Goal: Transaction & Acquisition: Register for event/course

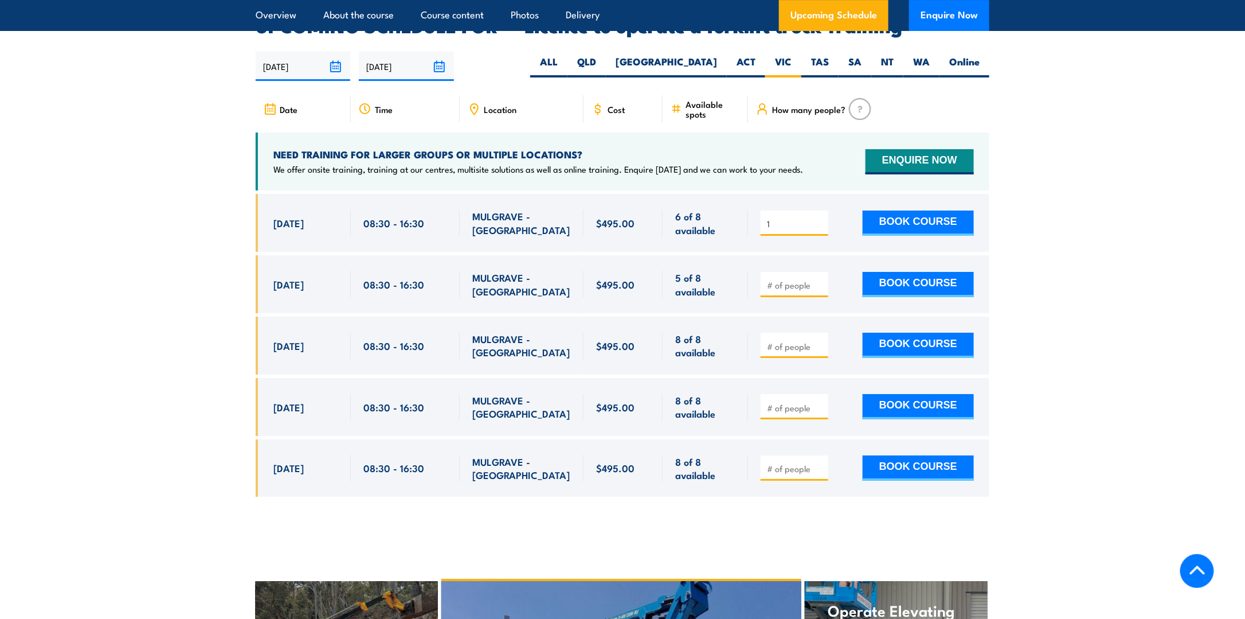
click at [819, 218] on input "1" at bounding box center [795, 223] width 57 height 11
type input "2"
click at [819, 218] on input "2" at bounding box center [795, 223] width 57 height 11
click at [896, 210] on button "BOOK COURSE" at bounding box center [918, 222] width 111 height 25
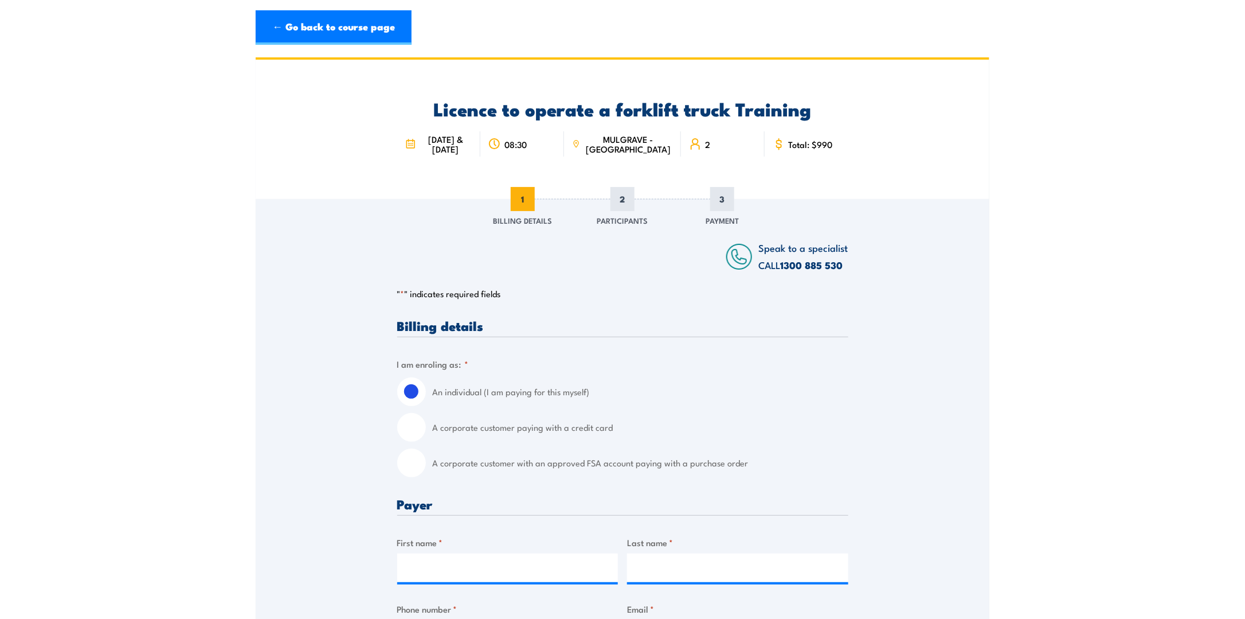
click at [403, 438] on input "A corporate customer paying with a credit card" at bounding box center [411, 427] width 29 height 29
radio input "true"
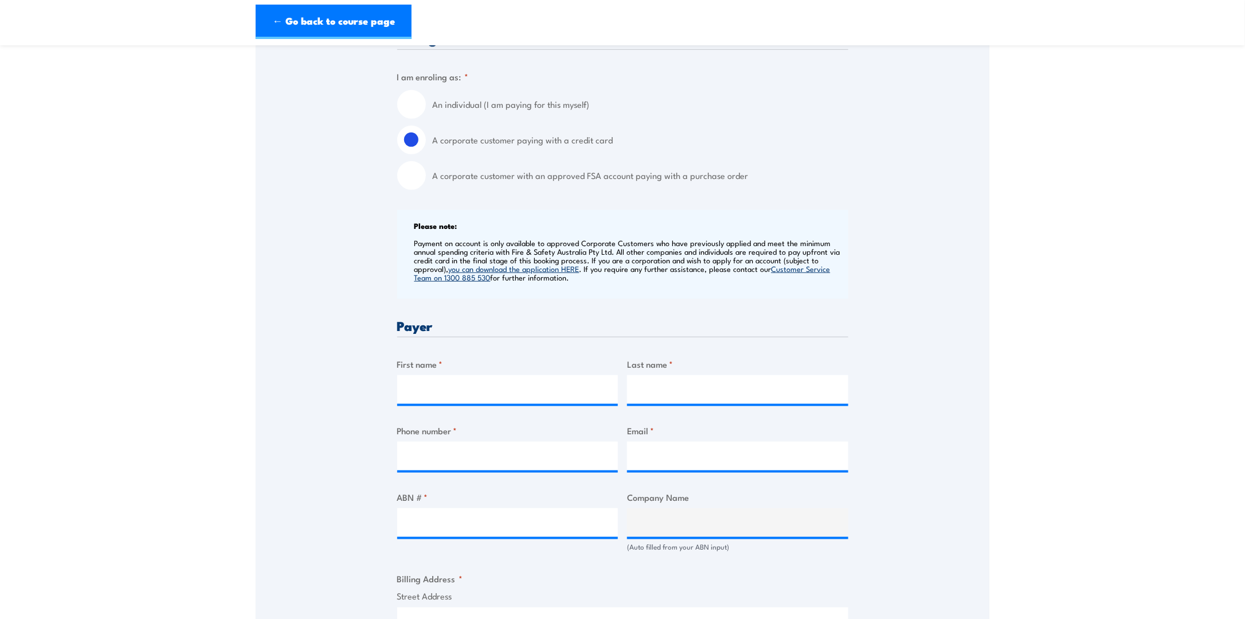
scroll to position [344, 0]
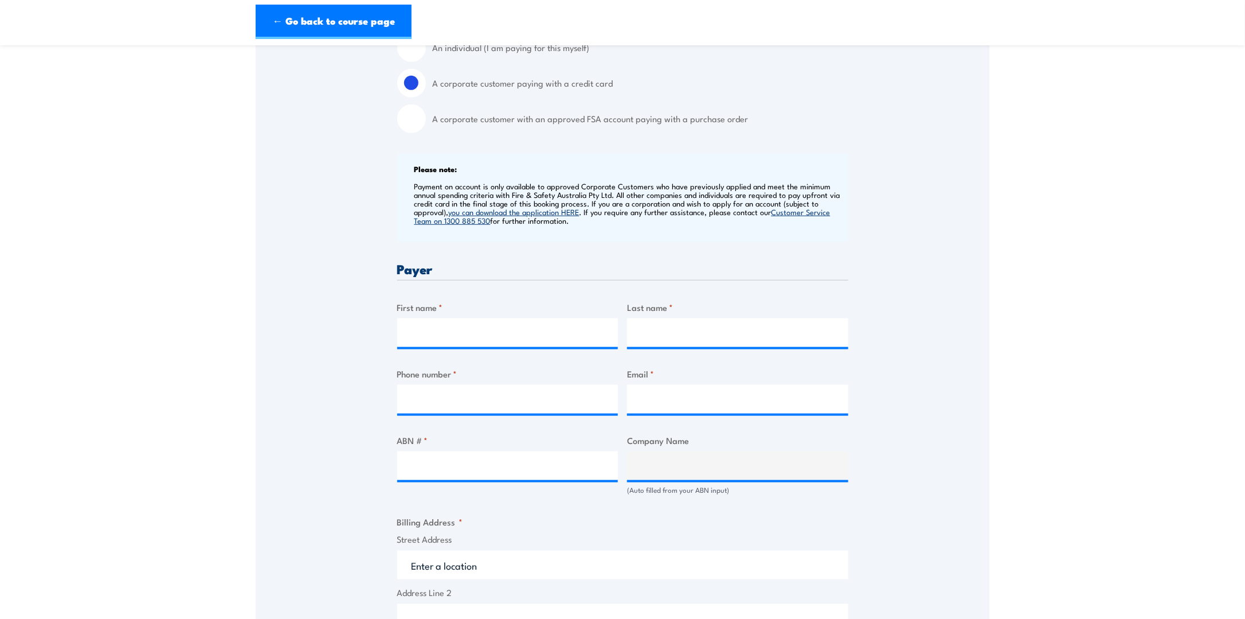
drag, startPoint x: 414, startPoint y: 60, endPoint x: 421, endPoint y: 67, distance: 10.1
click at [414, 61] on input "An individual (I am paying for this myself)" at bounding box center [411, 47] width 29 height 29
radio input "true"
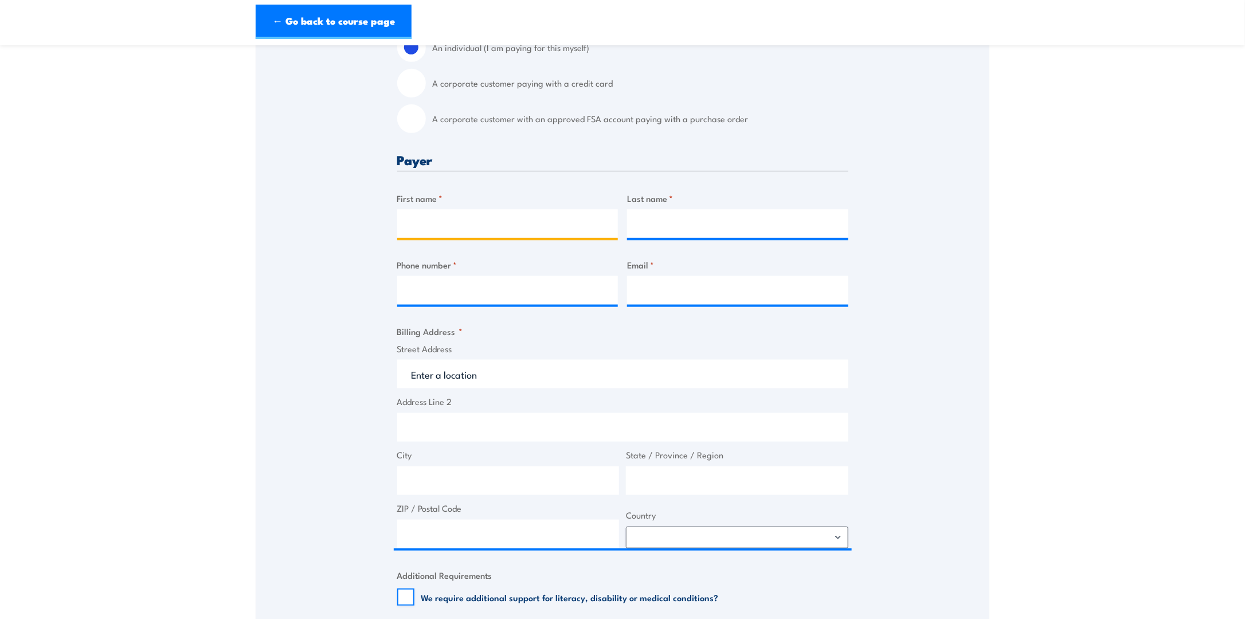
click at [534, 238] on input "First name *" at bounding box center [507, 223] width 221 height 29
type input "Raven Cruz"
type input "0283324115"
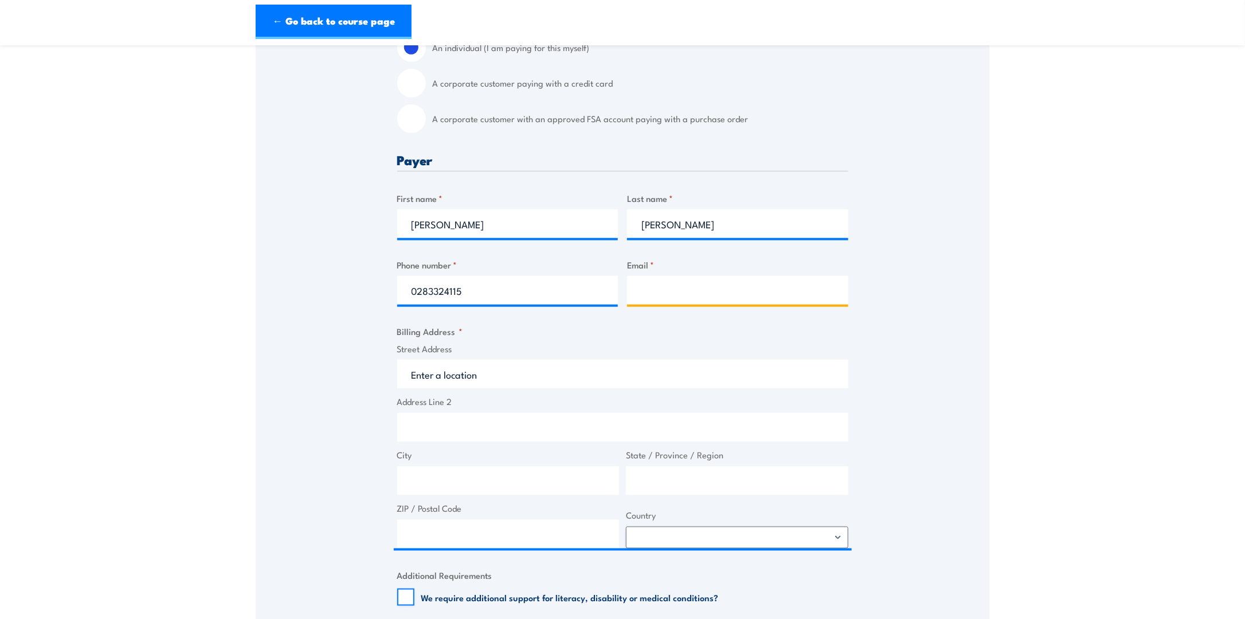
type input "ravencruz@built.com.au"
drag, startPoint x: 489, startPoint y: 235, endPoint x: 441, endPoint y: 236, distance: 47.6
click at [441, 236] on input "Raven Cruz" at bounding box center [507, 223] width 221 height 29
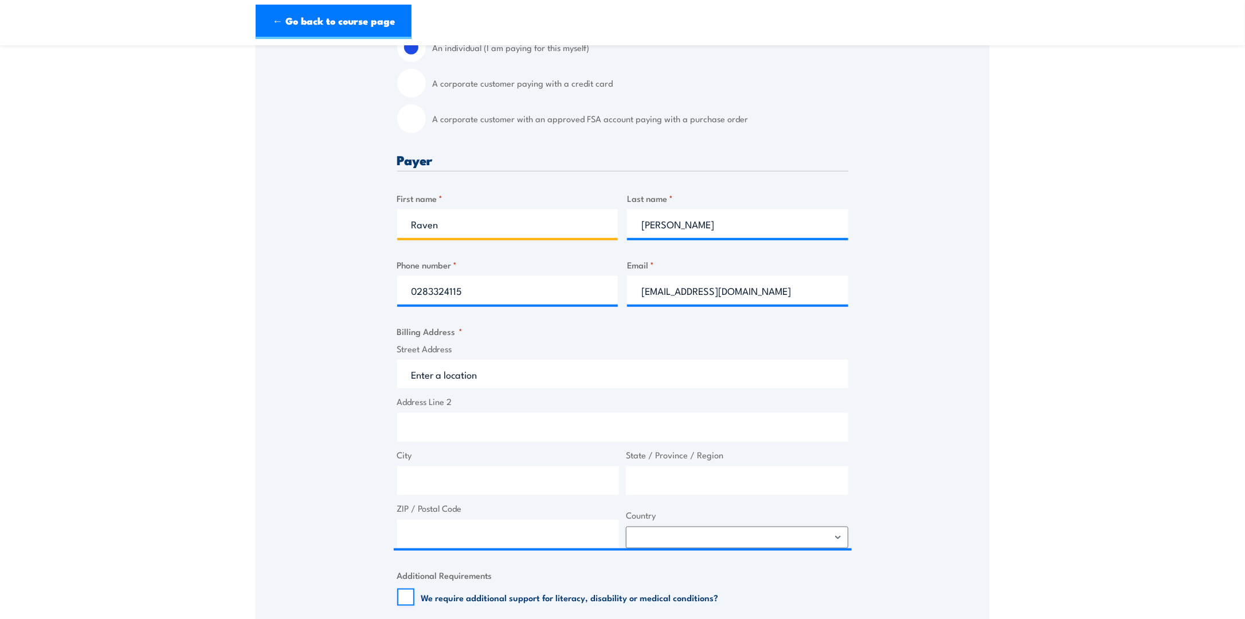
type input "Raven"
click at [674, 229] on input "Raven Cruz" at bounding box center [737, 223] width 221 height 29
drag, startPoint x: 672, startPoint y: 232, endPoint x: 604, endPoint y: 231, distance: 68.2
click at [604, 231] on div "Billing details I am enroling as: * An individual (I am paying for this myself)…" at bounding box center [622, 478] width 451 height 1007
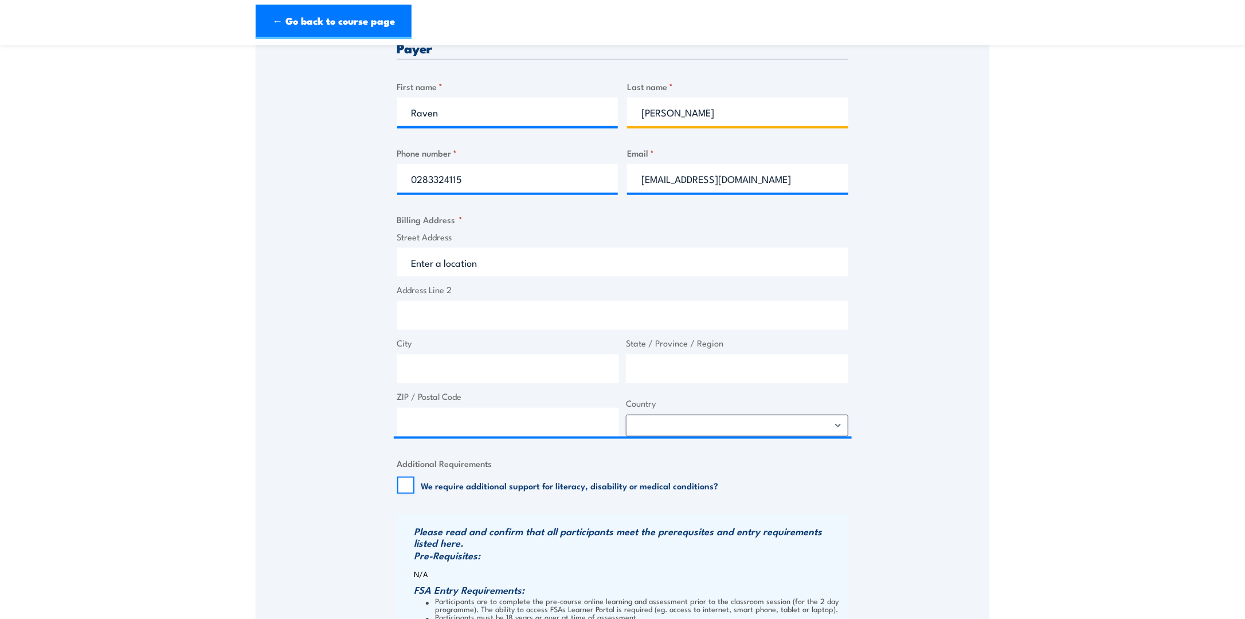
scroll to position [459, 0]
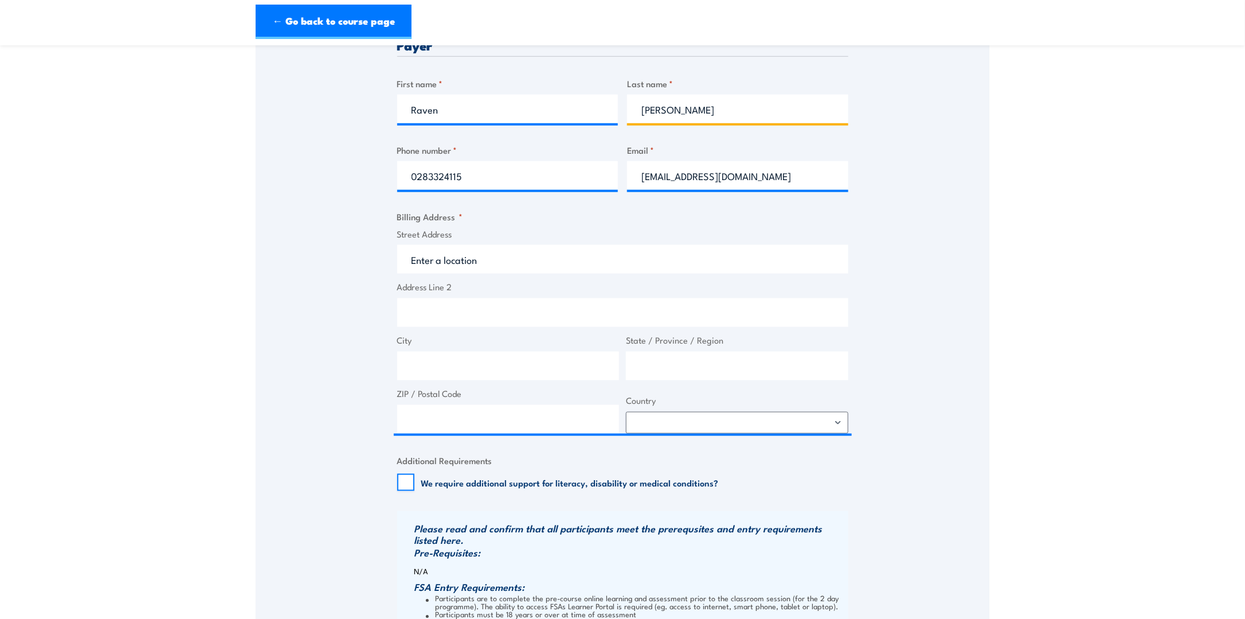
type input "Cruz"
click at [513, 274] on input "Street Address" at bounding box center [622, 259] width 451 height 29
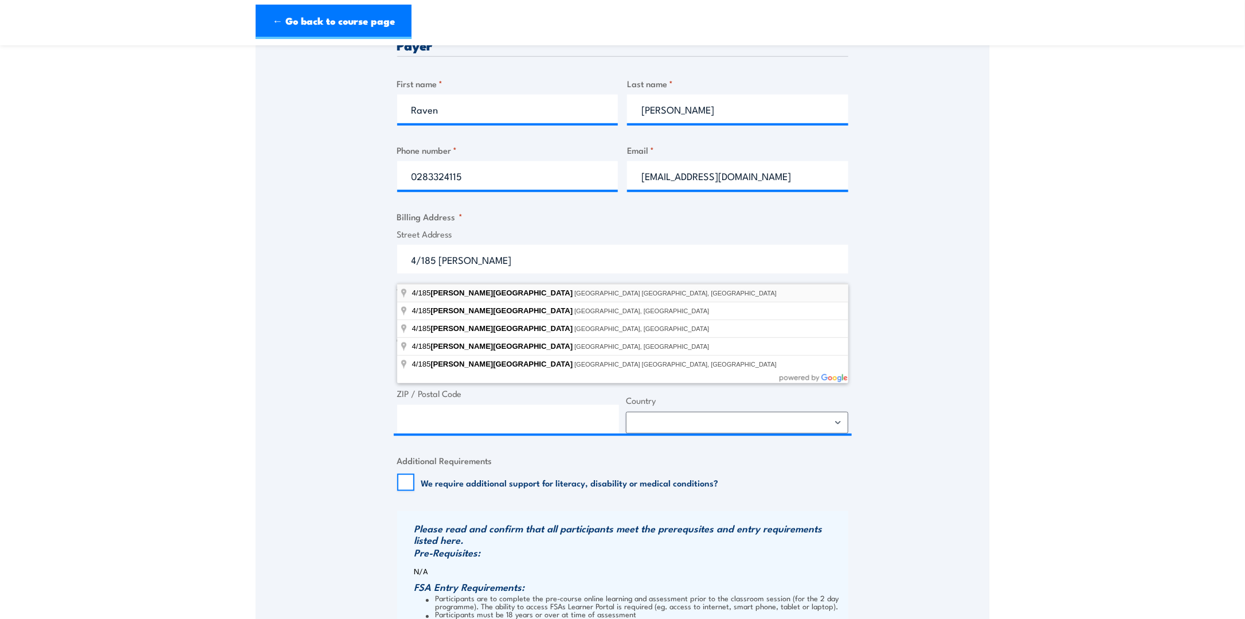
type input "4/185 Clarence Street, Sydney NSW, Australia"
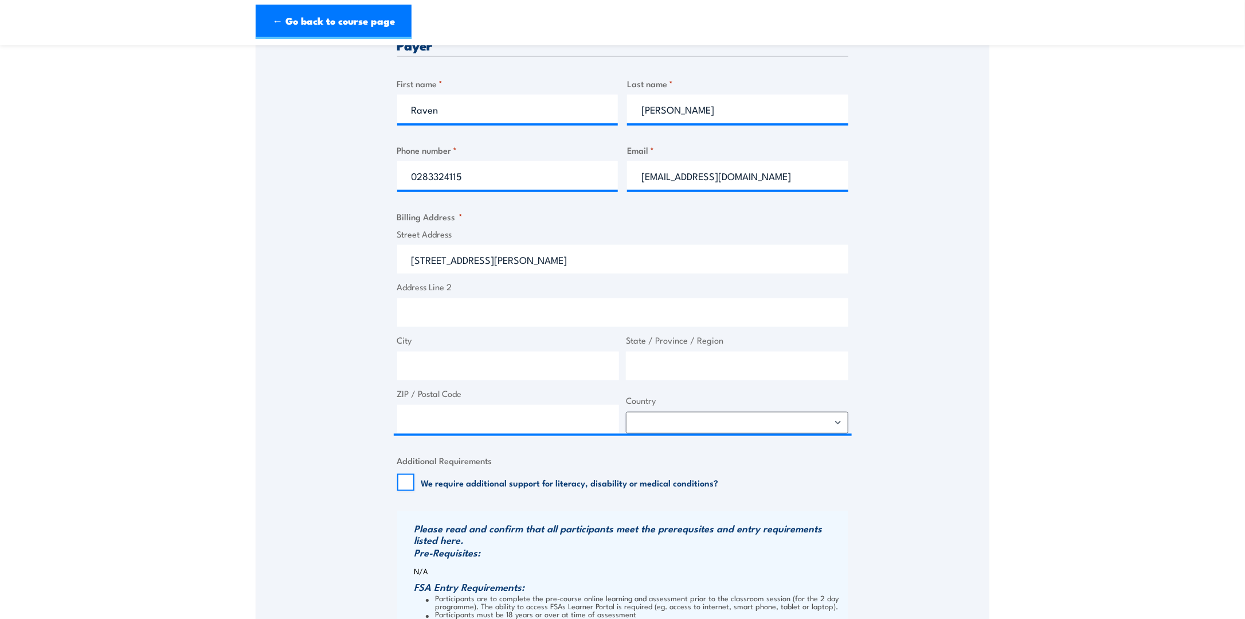
type input "185 Clarence St"
type input "Sydney"
type input "New South Wales"
type input "2000"
select select "Australia"
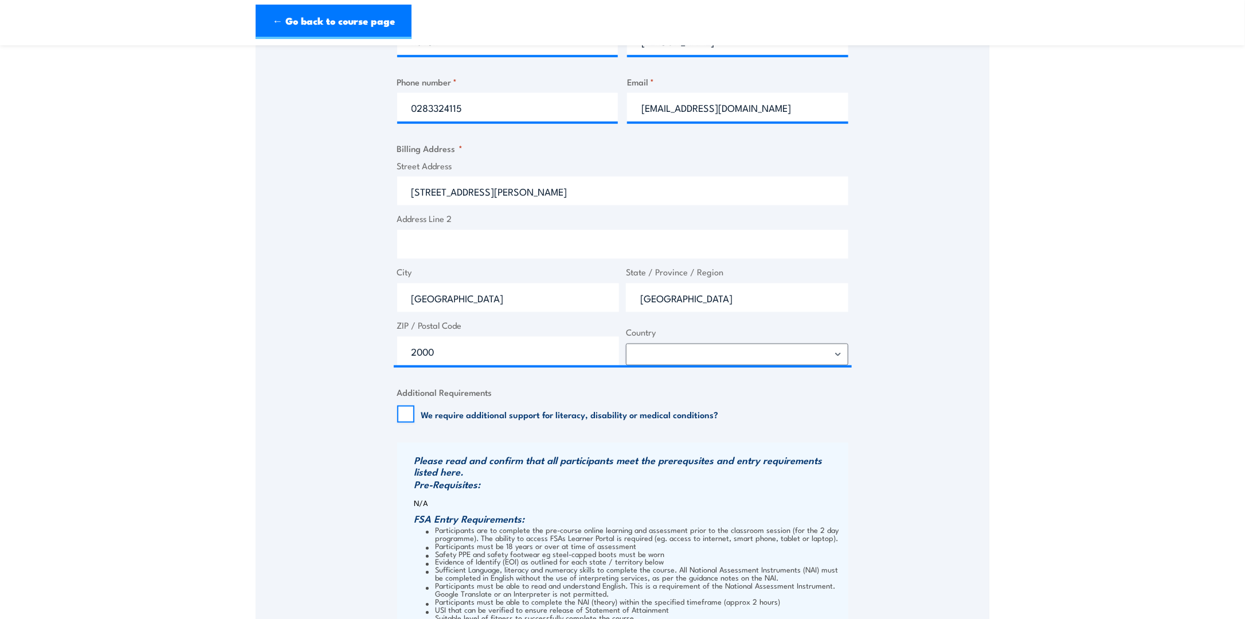
scroll to position [688, 0]
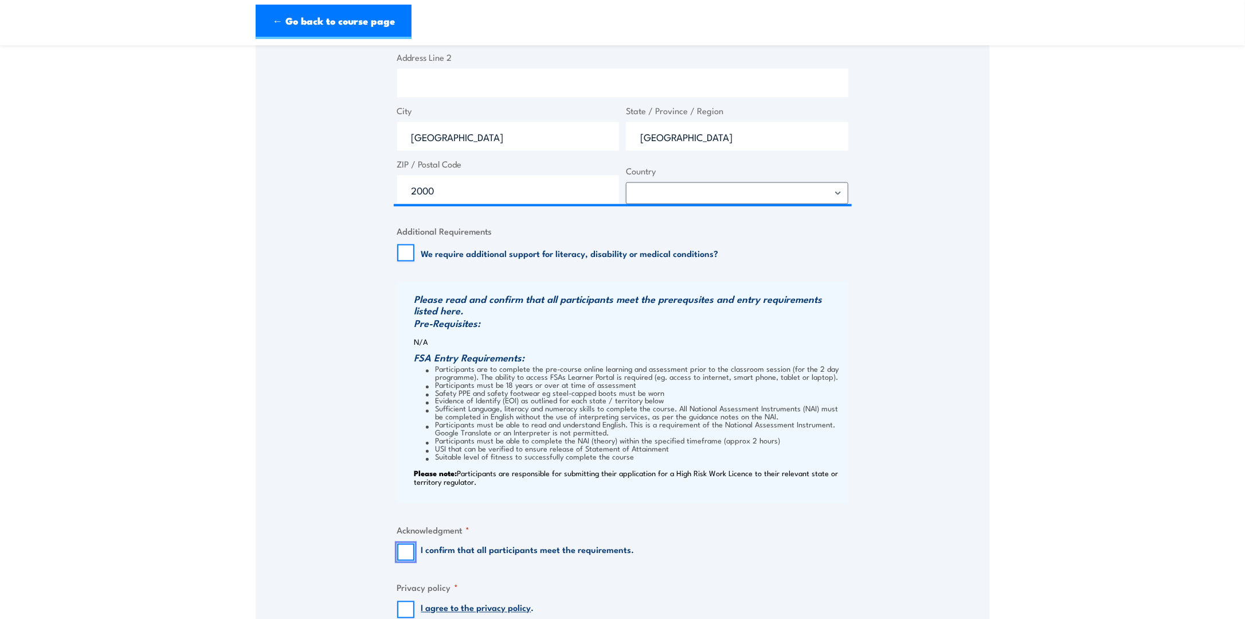
click at [405, 558] on input "I confirm that all participants meet the requirements." at bounding box center [405, 552] width 17 height 17
checkbox input "true"
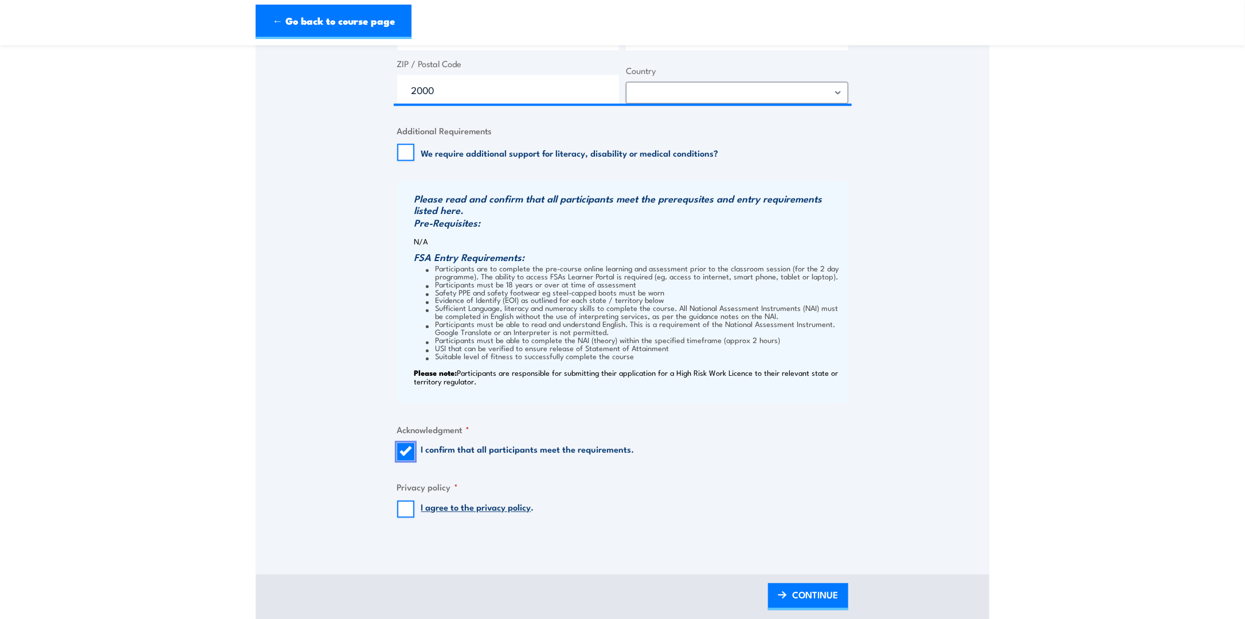
scroll to position [917, 0]
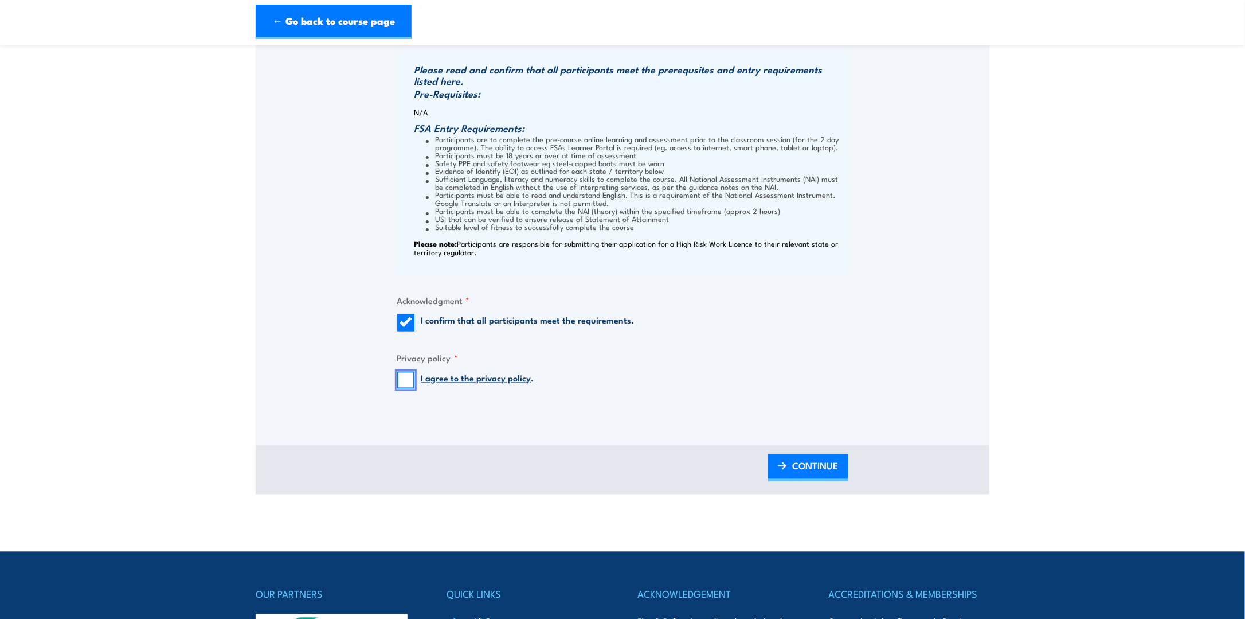
click at [403, 389] on input "I agree to the privacy policy ." at bounding box center [405, 380] width 17 height 17
checkbox input "true"
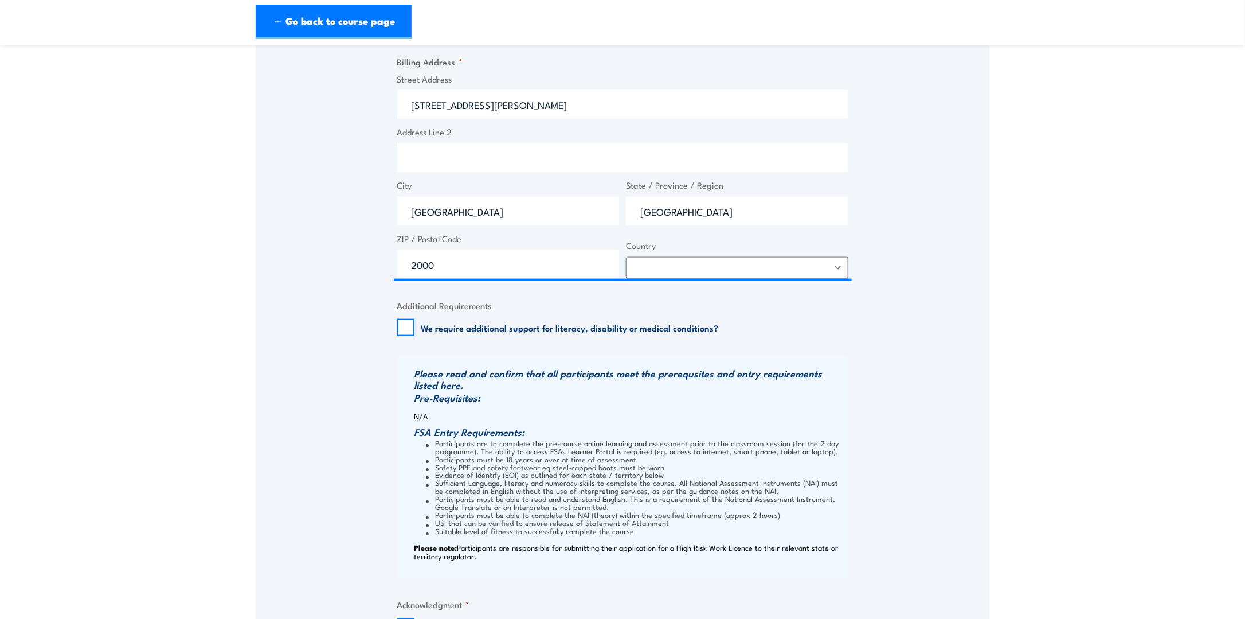
scroll to position [803, 0]
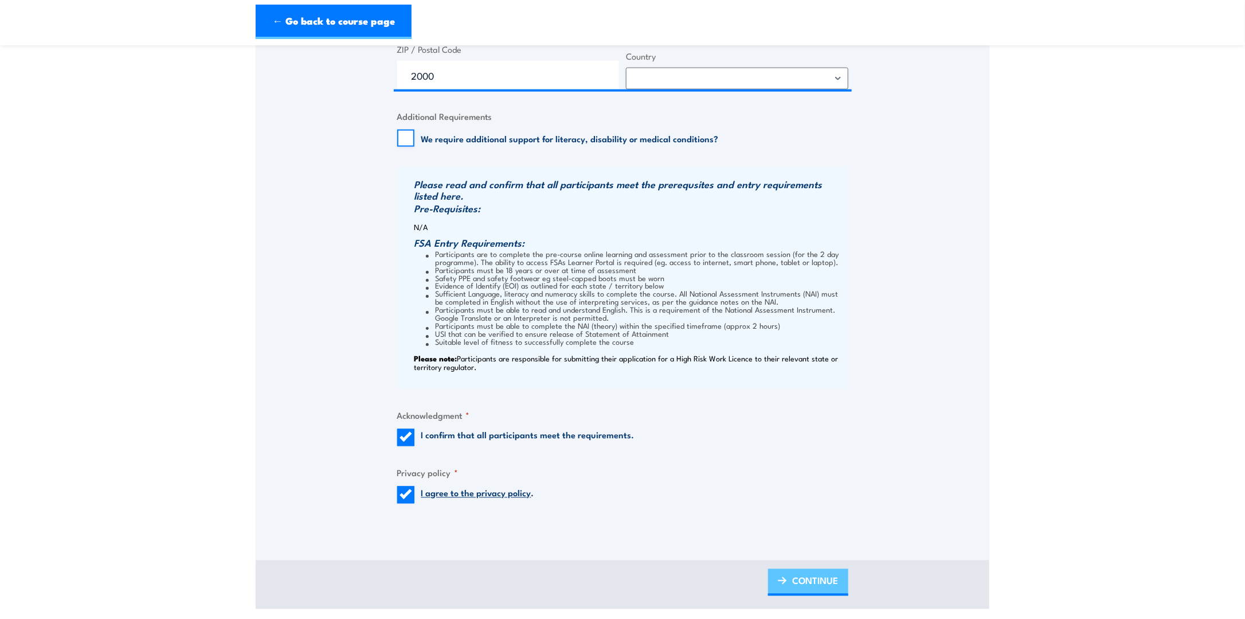
click at [796, 582] on span "CONTINUE" at bounding box center [816, 580] width 46 height 30
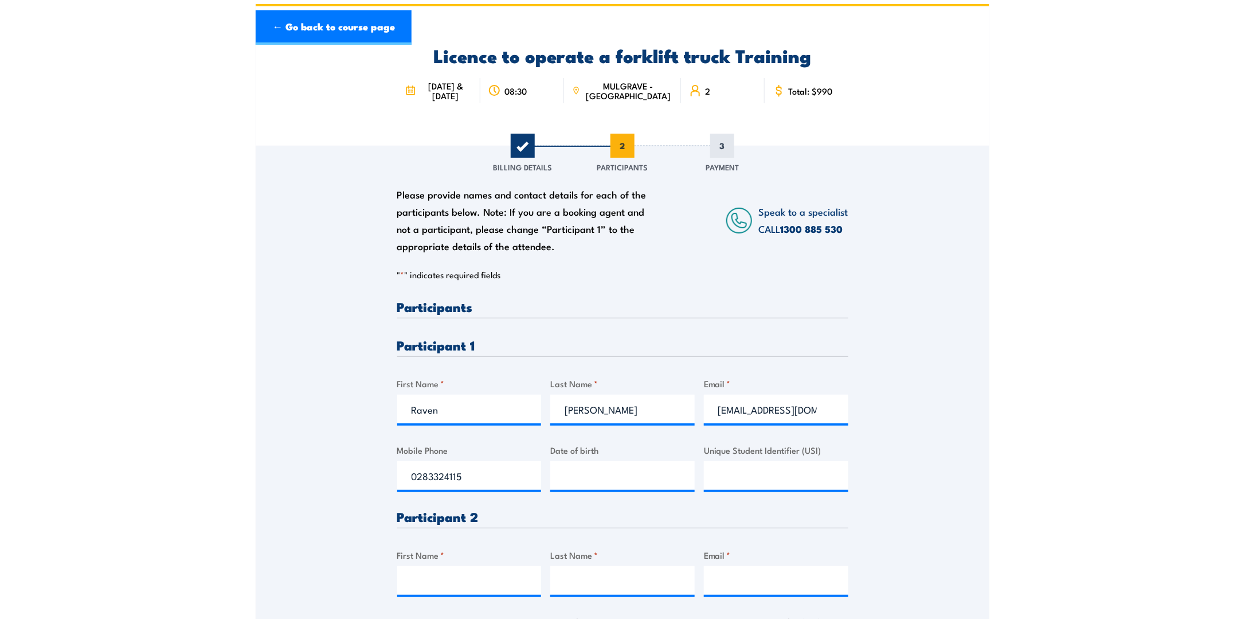
scroll to position [172, 0]
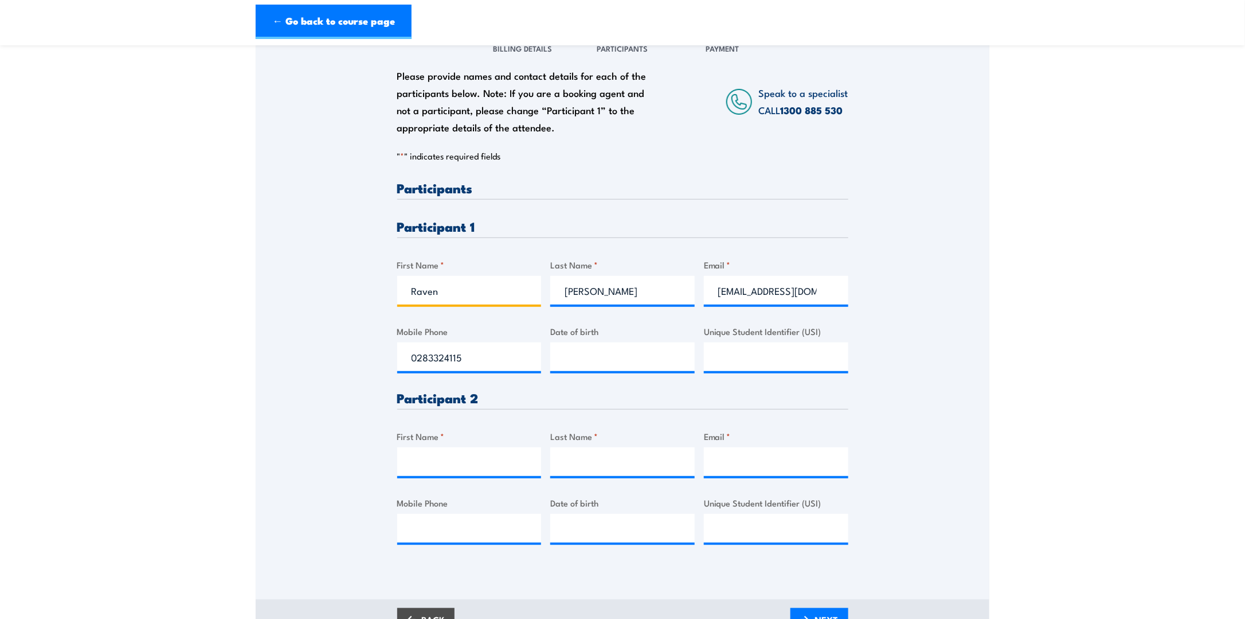
drag, startPoint x: 486, startPoint y: 301, endPoint x: 360, endPoint y: 301, distance: 125.6
click at [360, 301] on div "Please provide names and contact details for each of the participants below. No…" at bounding box center [623, 297] width 734 height 540
type input "Pepi"
type input "Velevski"
drag, startPoint x: 471, startPoint y: 365, endPoint x: 369, endPoint y: 365, distance: 102.1
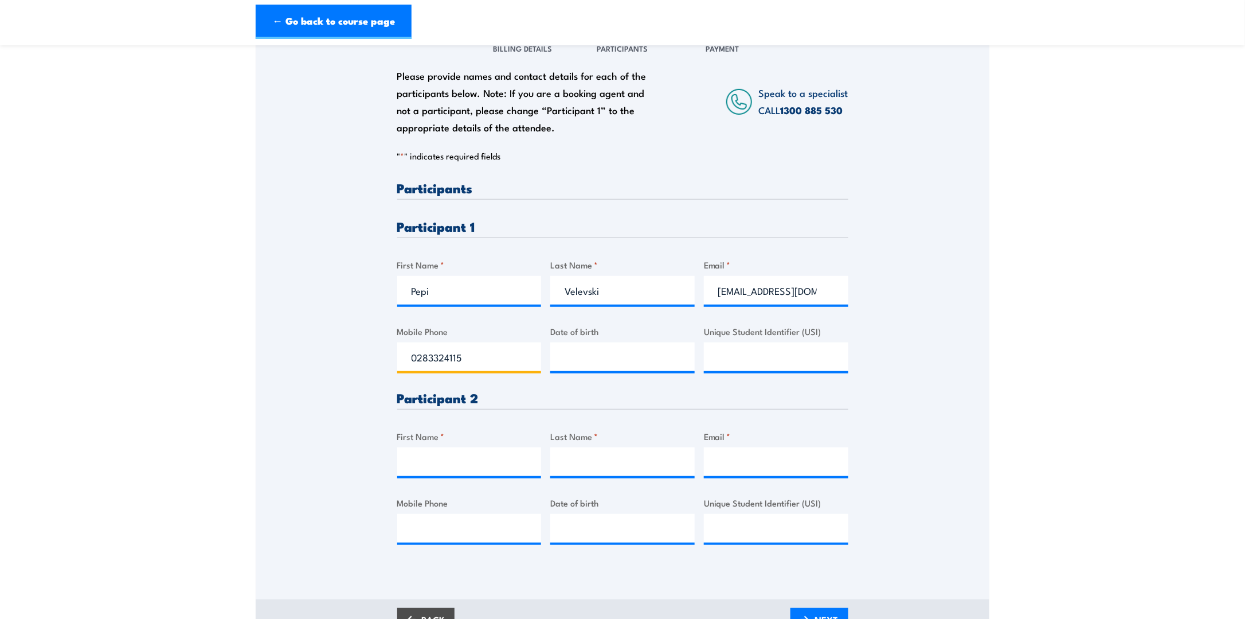
click at [369, 365] on div "Please provide names and contact details for each of the participants below. No…" at bounding box center [623, 297] width 734 height 540
paste input "406 886 579"
drag, startPoint x: 460, startPoint y: 366, endPoint x: 468, endPoint y: 373, distance: 10.6
click at [459, 366] on input "0406 886 579" at bounding box center [469, 356] width 144 height 29
type input "0406886579"
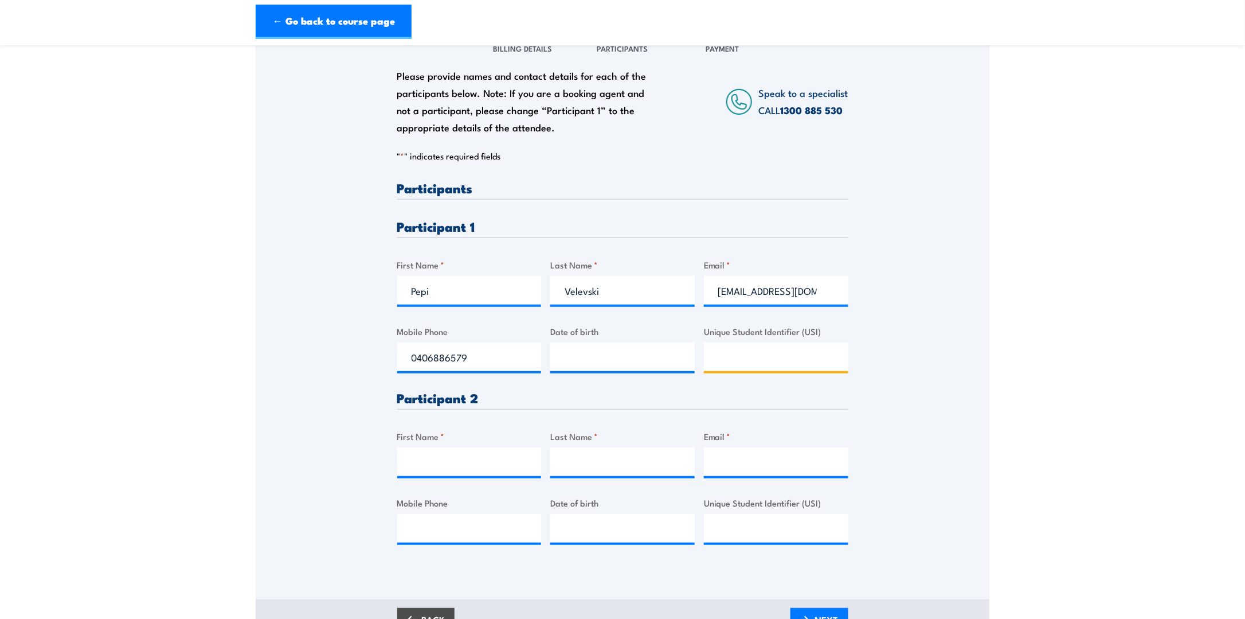
click at [728, 371] on input "Unique Student Identifier (USI)" at bounding box center [776, 356] width 144 height 29
paste input "pepiv13@hotmail.com"
type input "pepiv13@hotmail.com"
drag, startPoint x: 835, startPoint y: 300, endPoint x: 689, endPoint y: 299, distance: 145.7
click at [689, 299] on div "Please provide names and contact details for each of the participants below. No…" at bounding box center [622, 371] width 451 height 381
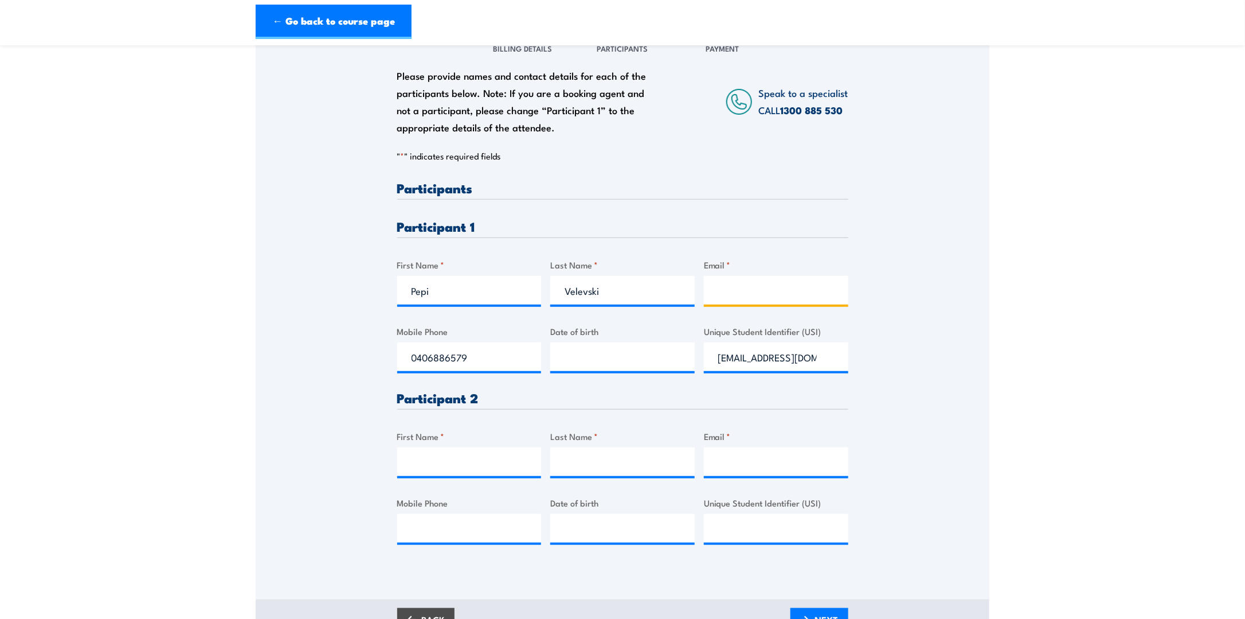
paste input "pepiv13@hotmail.com"
type input "pepiv13@hotmail.com"
drag, startPoint x: 717, startPoint y: 367, endPoint x: 856, endPoint y: 366, distance: 139.3
click at [856, 366] on div "Please provide names and contact details for each of the participants below. No…" at bounding box center [623, 297] width 734 height 540
paste input "ELGTu58Z3W"
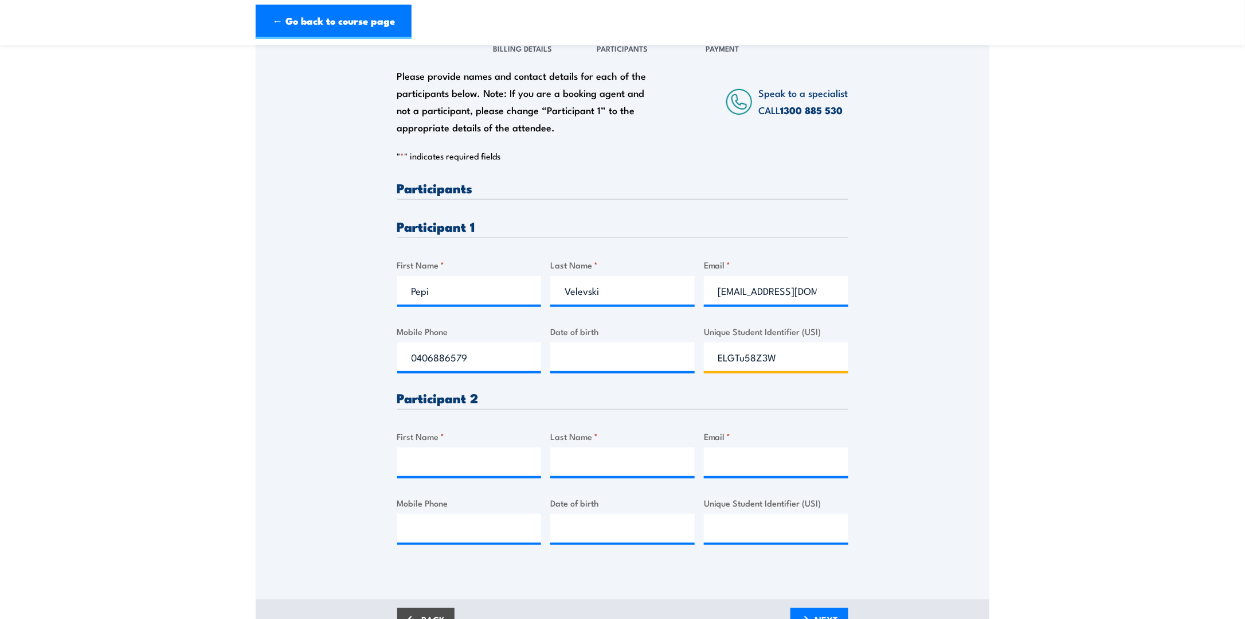
type input "ELGTu58Z3W"
drag, startPoint x: 463, startPoint y: 466, endPoint x: 472, endPoint y: 465, distance: 8.7
click at [466, 466] on input "First Name *" at bounding box center [469, 461] width 144 height 29
type input "Lance"
paste input "Mataika"
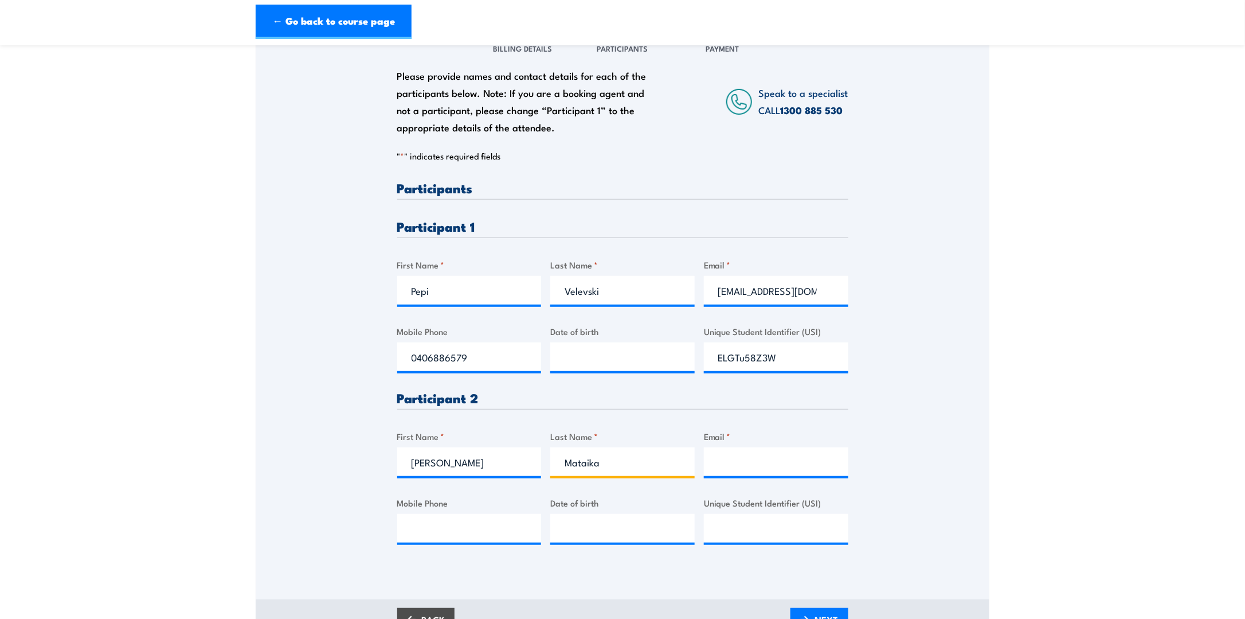
type input "Mataika"
click at [435, 535] on input "Mobile Phone" at bounding box center [469, 528] width 144 height 29
paste input "0416 330 155"
type input "0416330155"
click at [756, 465] on input "Email *" at bounding box center [776, 461] width 144 height 29
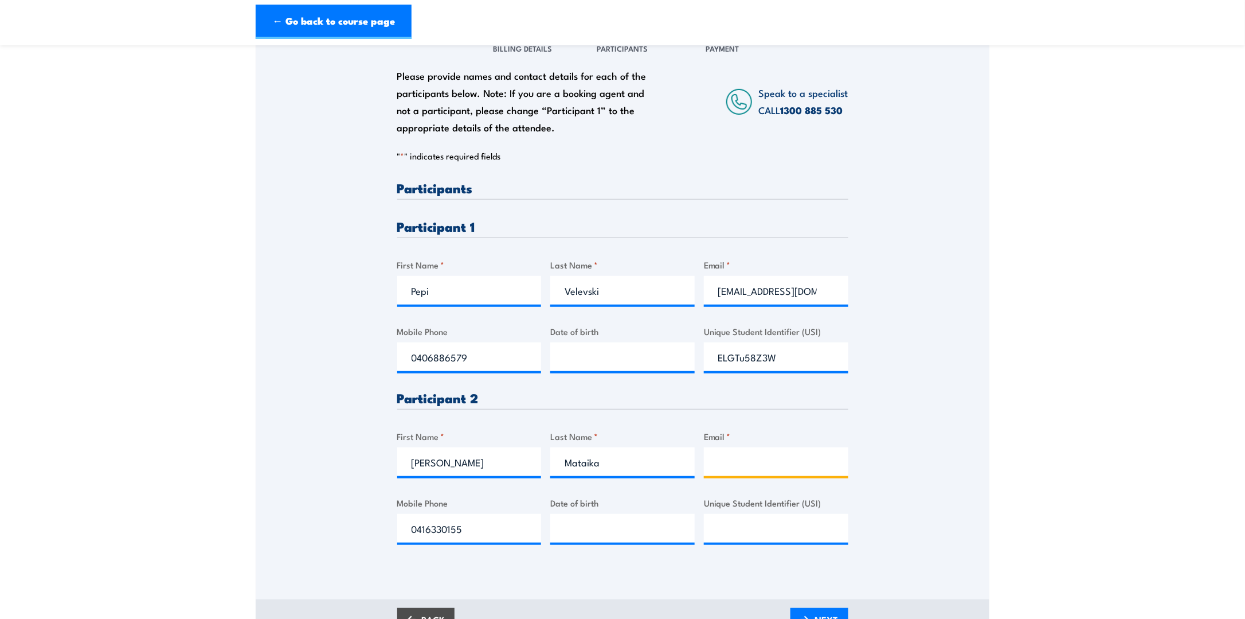
paste input "lmatik33@hotmail.com"
type input "lmatik33@hotmail.com"
drag, startPoint x: 970, startPoint y: 415, endPoint x: 903, endPoint y: 443, distance: 73.0
click at [968, 416] on div "Please provide names and contact details for each of the participants below. No…" at bounding box center [623, 297] width 734 height 540
click at [739, 539] on input "Unique Student Identifier (USI)" at bounding box center [776, 528] width 144 height 29
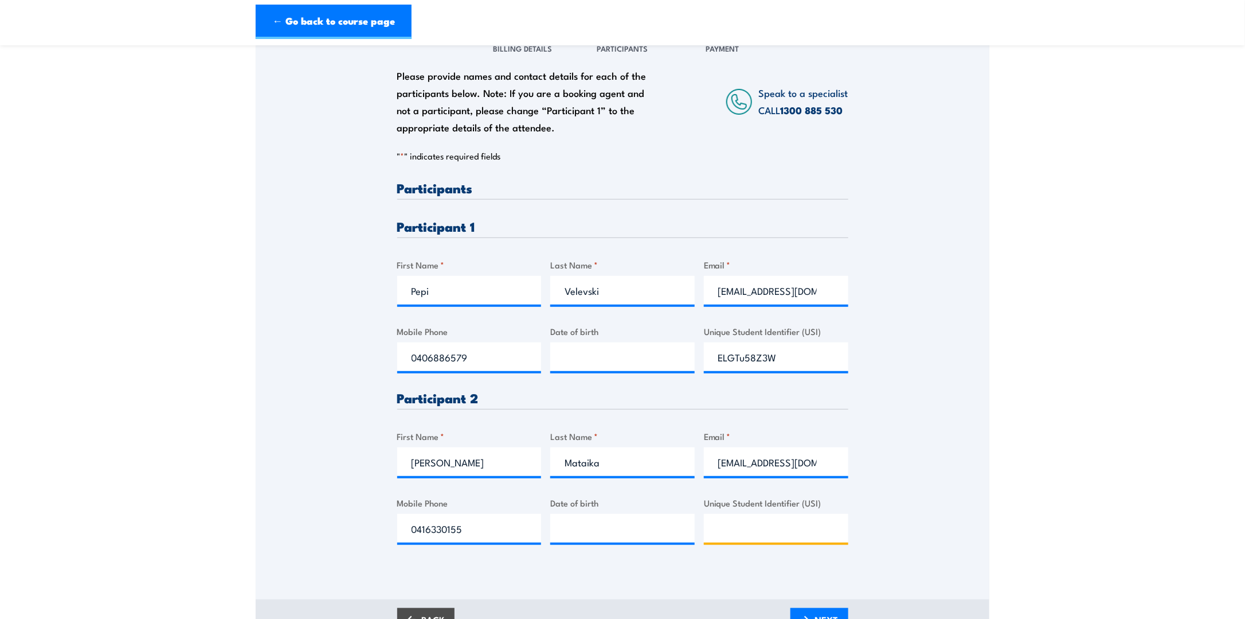
paste input "EF27QKSCY2"
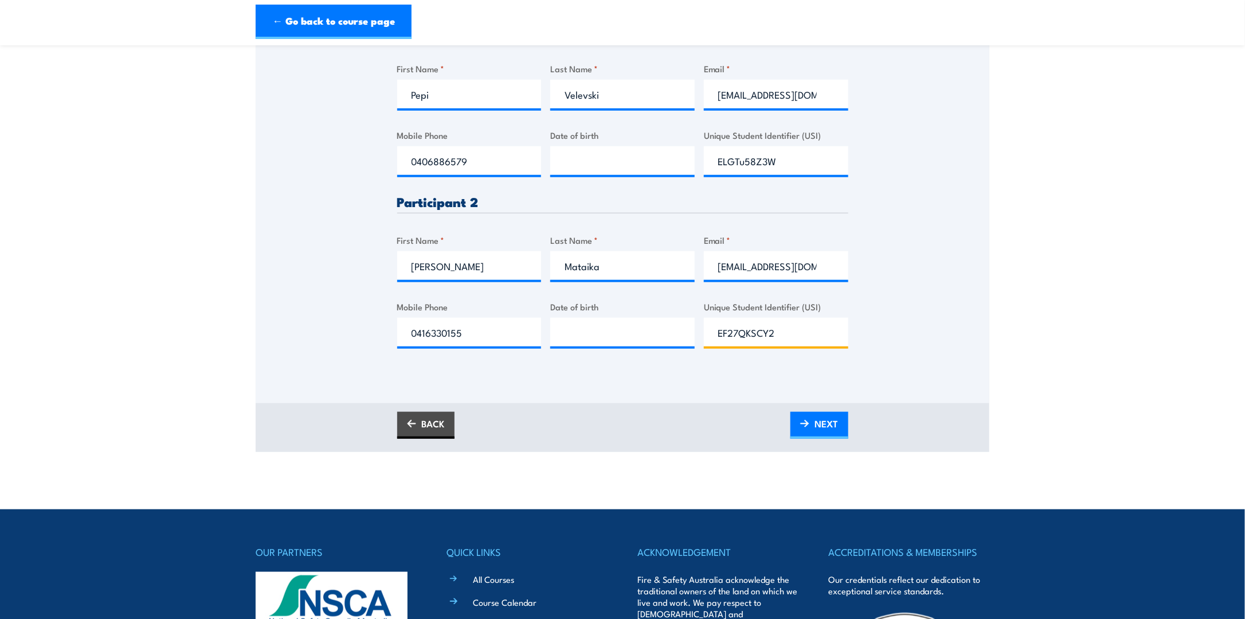
scroll to position [344, 0]
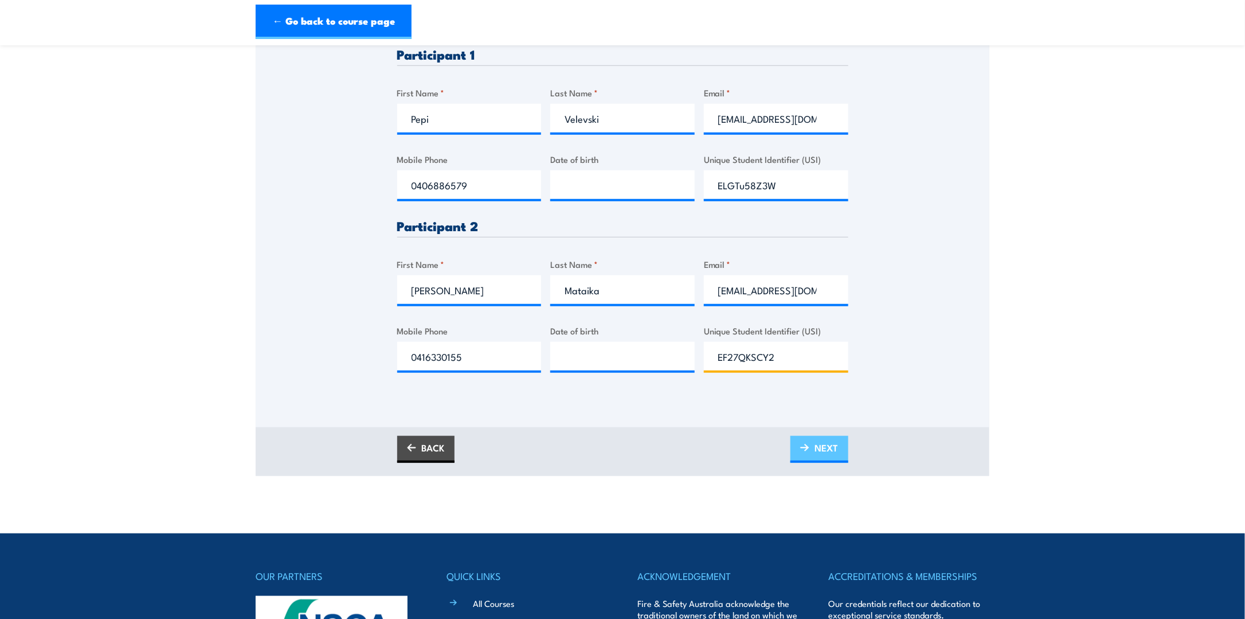
type input "EF27QKSCY2"
click at [830, 457] on span "NEXT" at bounding box center [827, 447] width 24 height 30
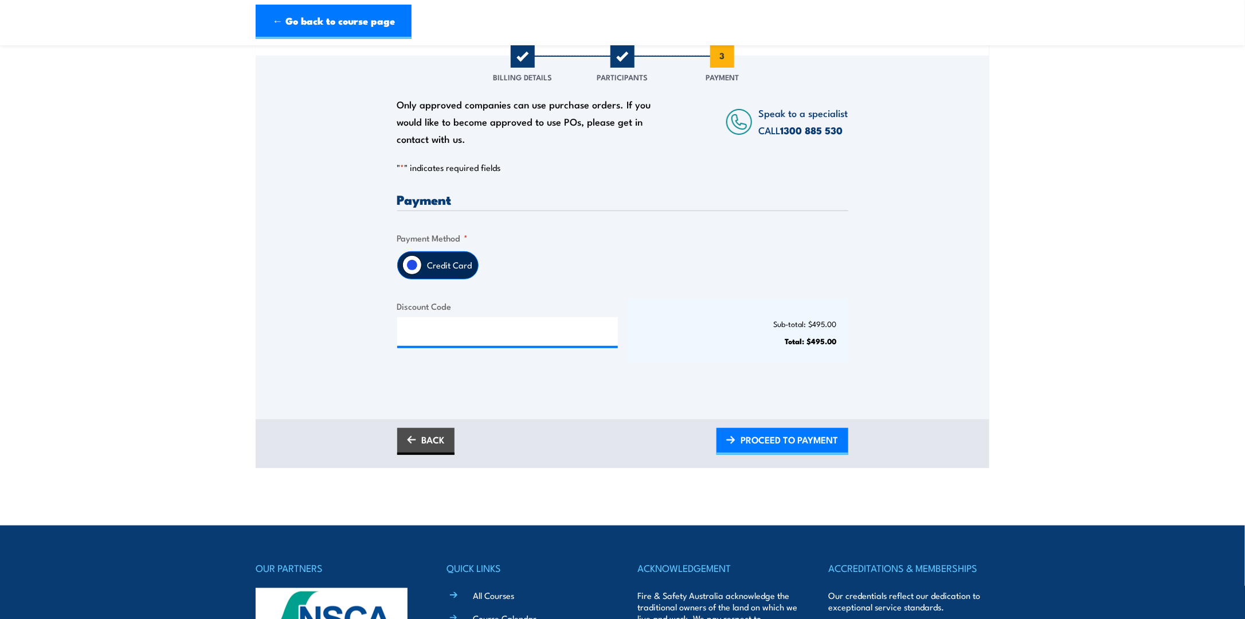
scroll to position [229, 0]
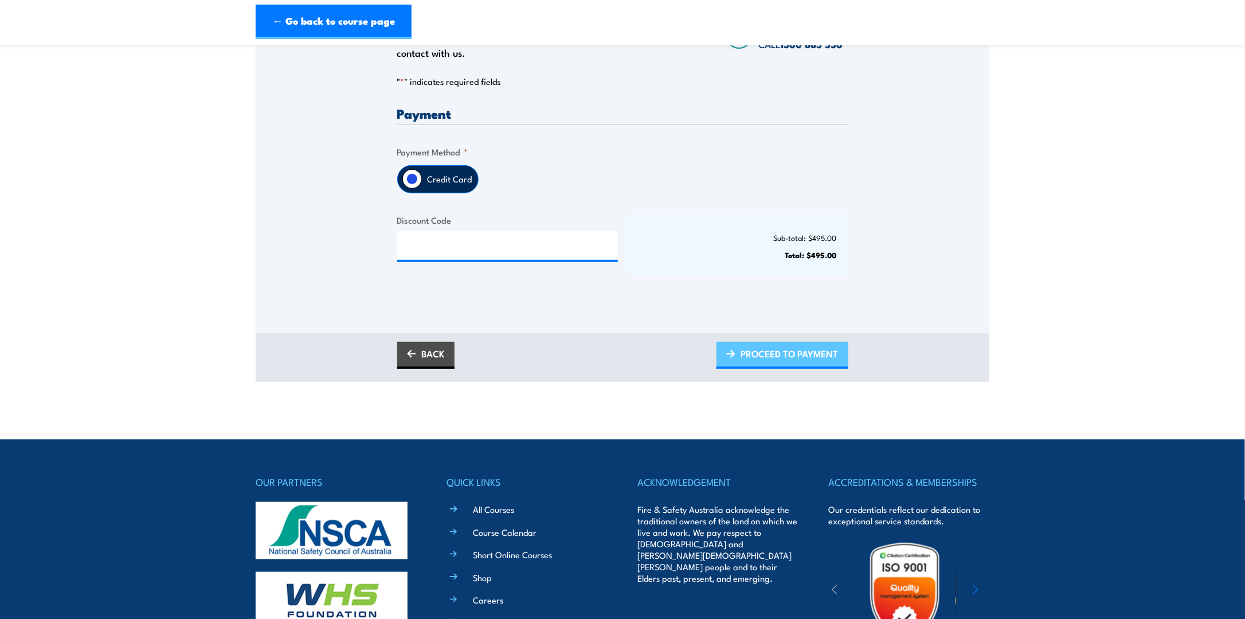
click at [807, 365] on span "PROCEED TO PAYMENT" at bounding box center [789, 353] width 97 height 30
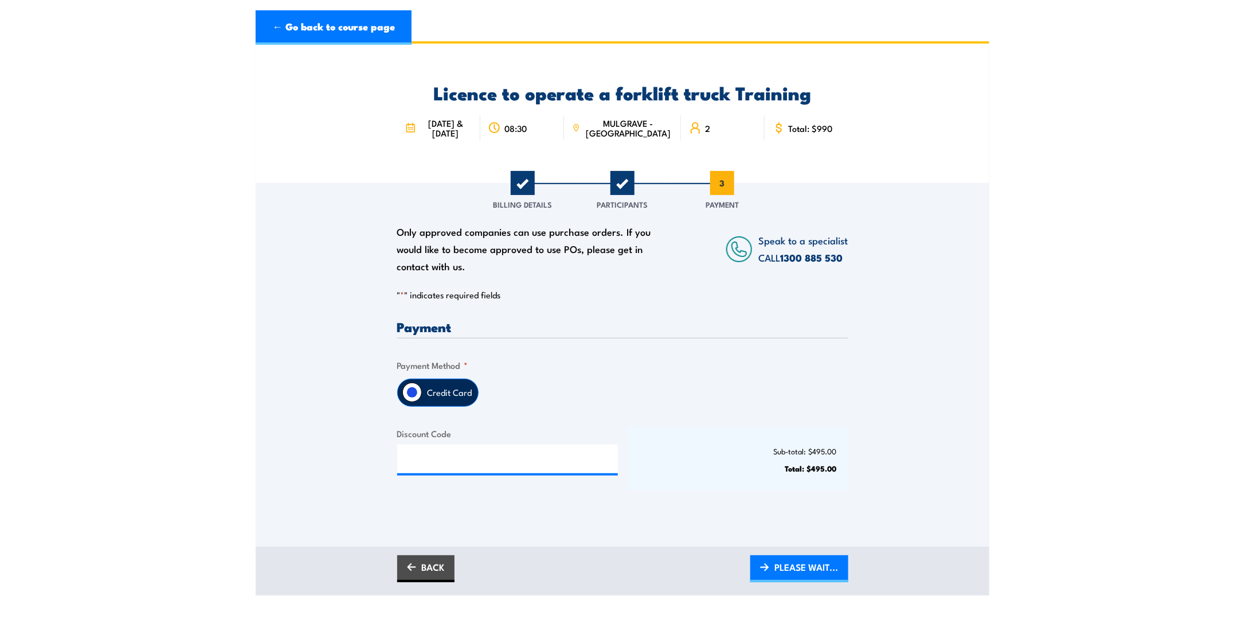
scroll to position [0, 0]
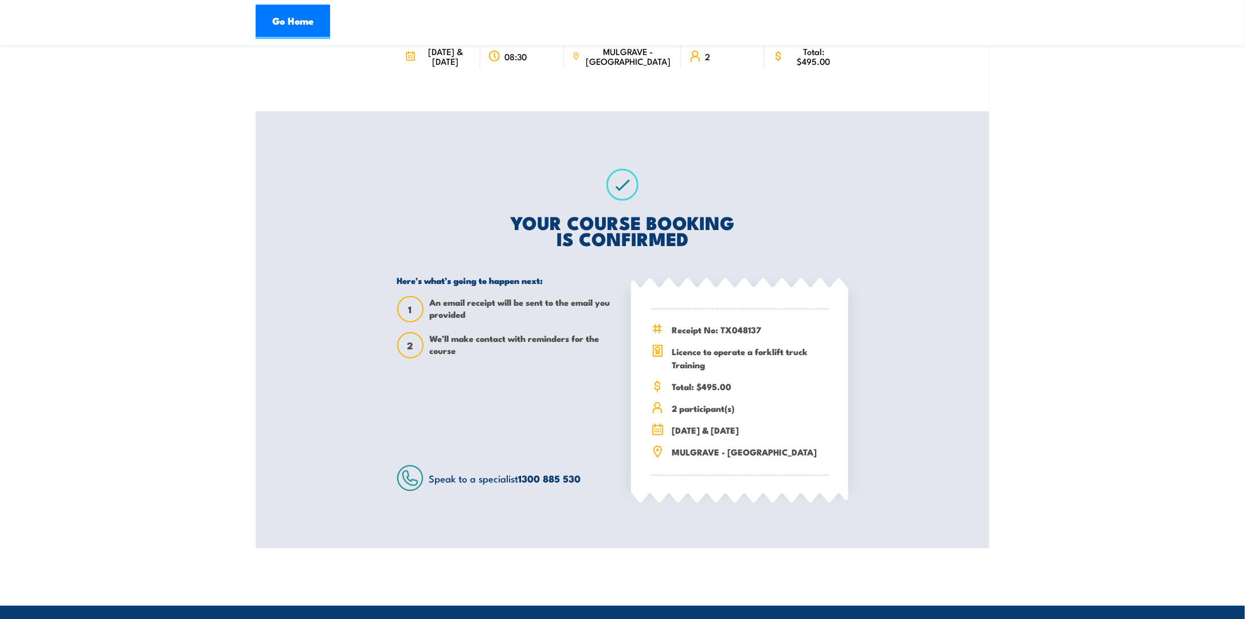
scroll to position [172, 0]
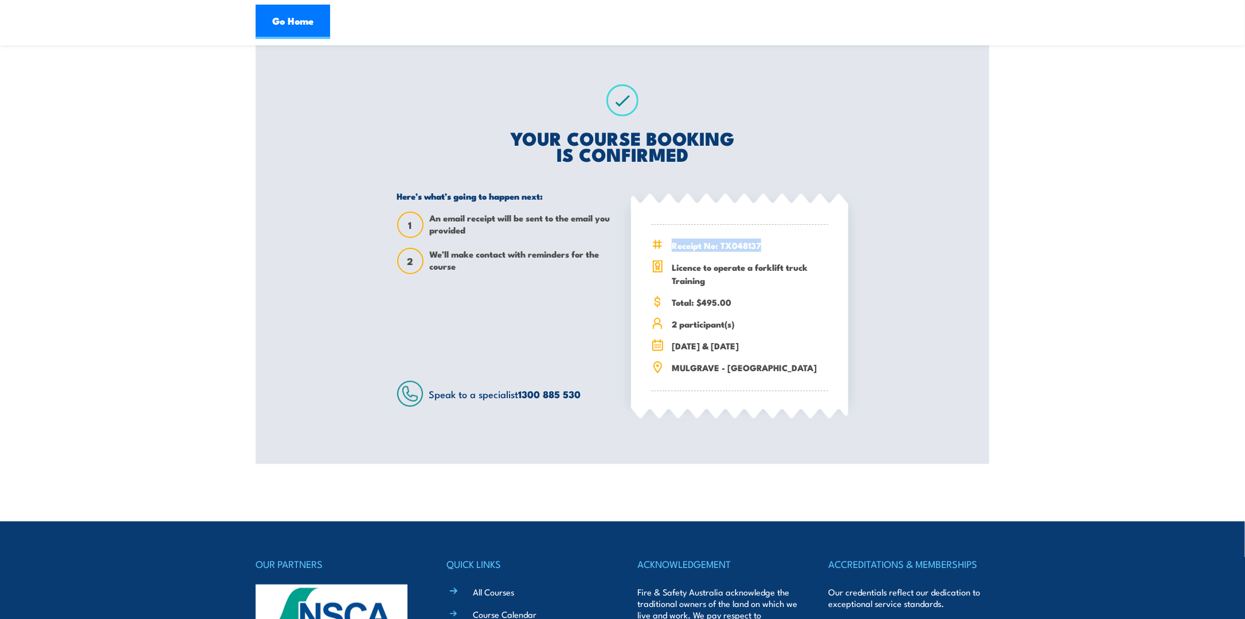
drag, startPoint x: 760, startPoint y: 253, endPoint x: 665, endPoint y: 252, distance: 94.6
click at [665, 252] on div "Receipt No: TX048137" at bounding box center [739, 245] width 177 height 13
copy span "Receipt No: TX048137"
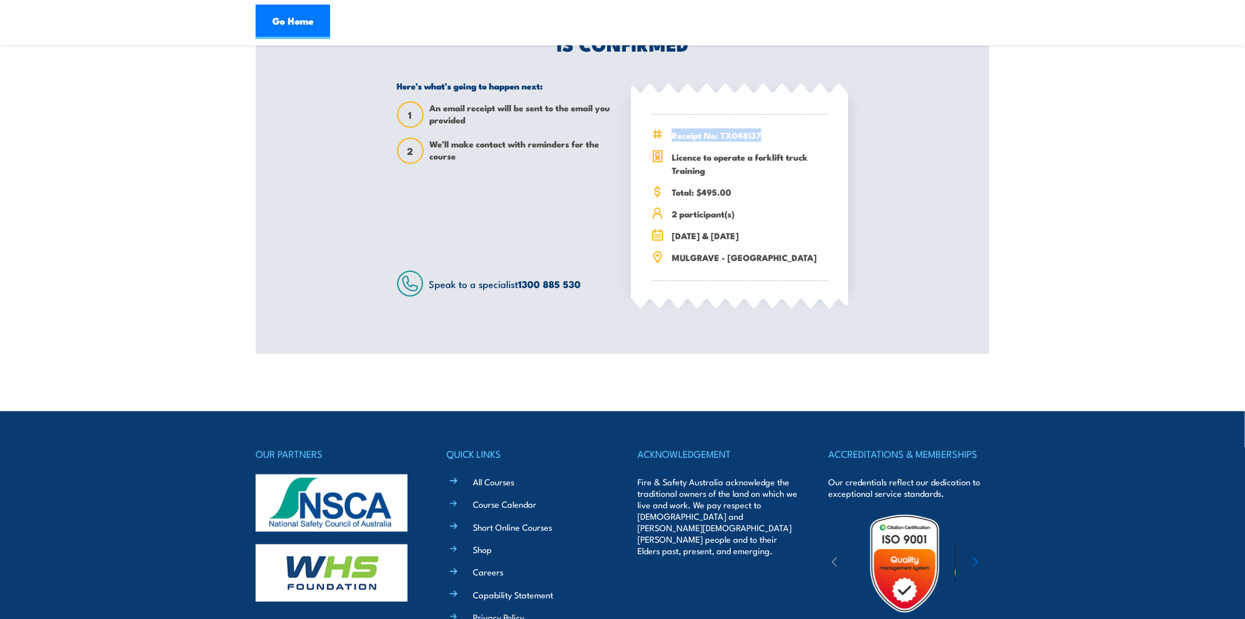
scroll to position [287, 0]
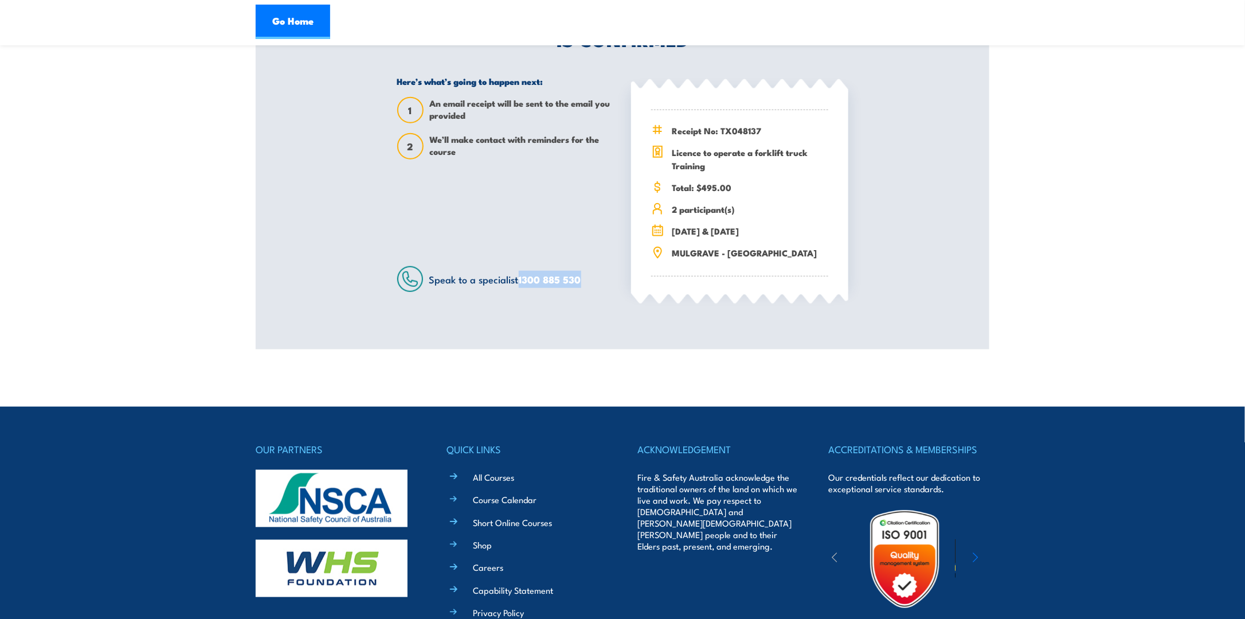
drag, startPoint x: 588, startPoint y: 285, endPoint x: 521, endPoint y: 296, distance: 68.0
click at [521, 292] on div "Speak to a specialist 1300 885 530" at bounding box center [505, 279] width 217 height 26
copy link "1300 885 530"
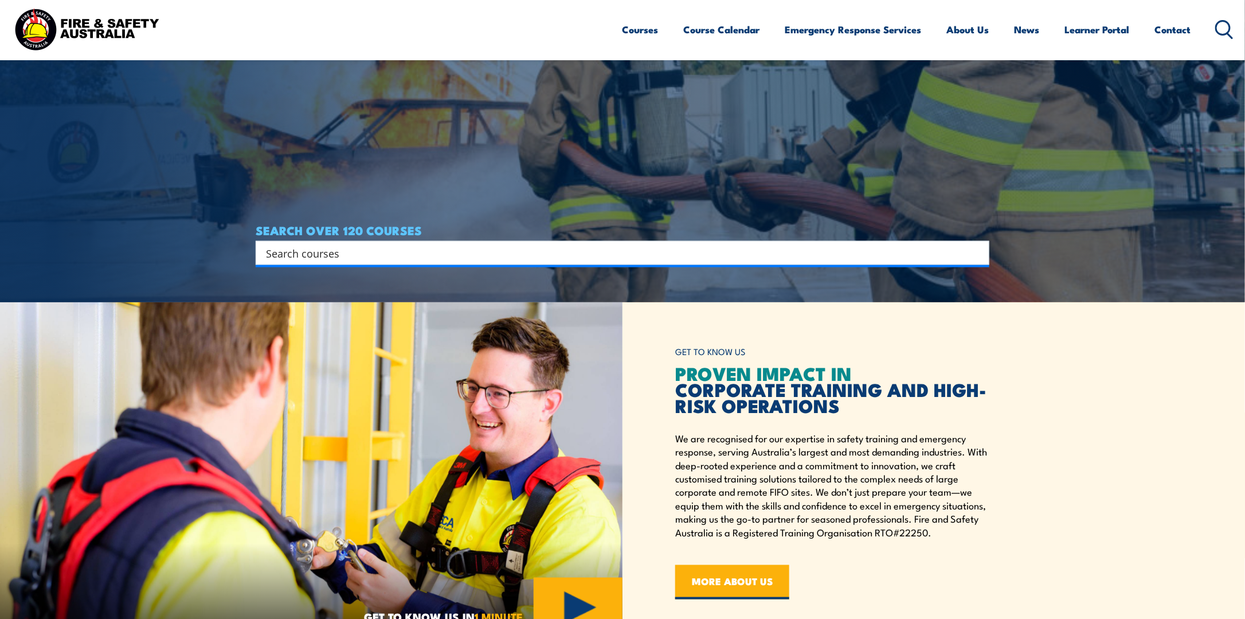
scroll to position [287, 0]
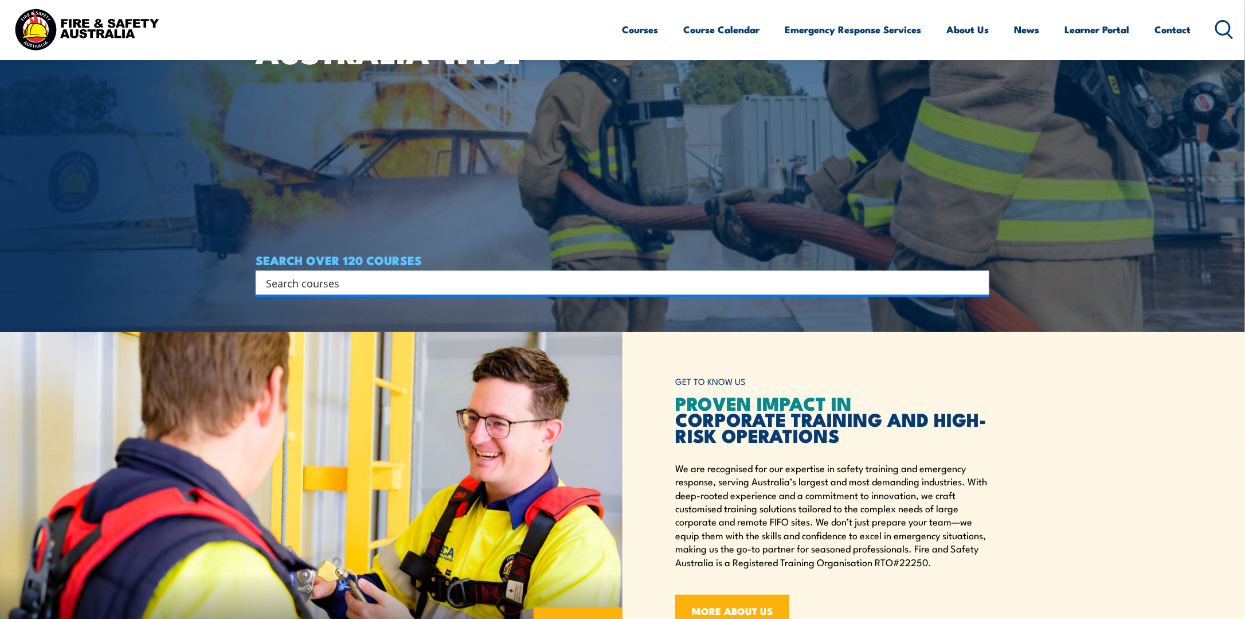
click at [1217, 29] on circle at bounding box center [1224, 28] width 14 height 14
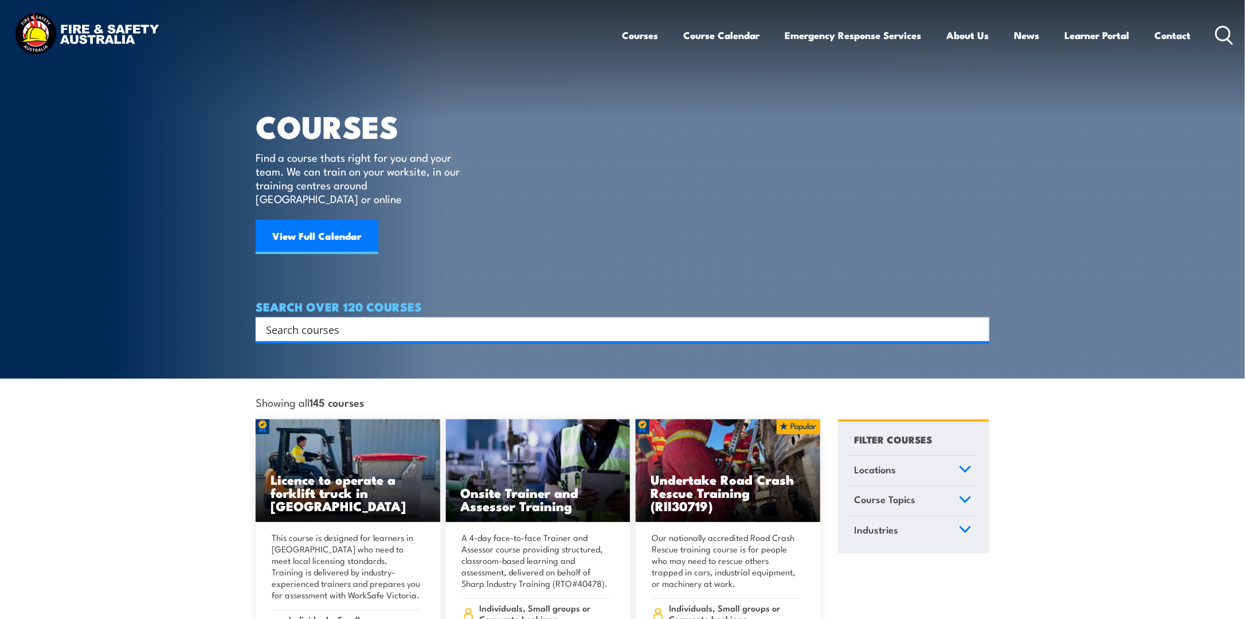
click at [456, 321] on input "Search input" at bounding box center [615, 329] width 698 height 17
type input "scissor lift"
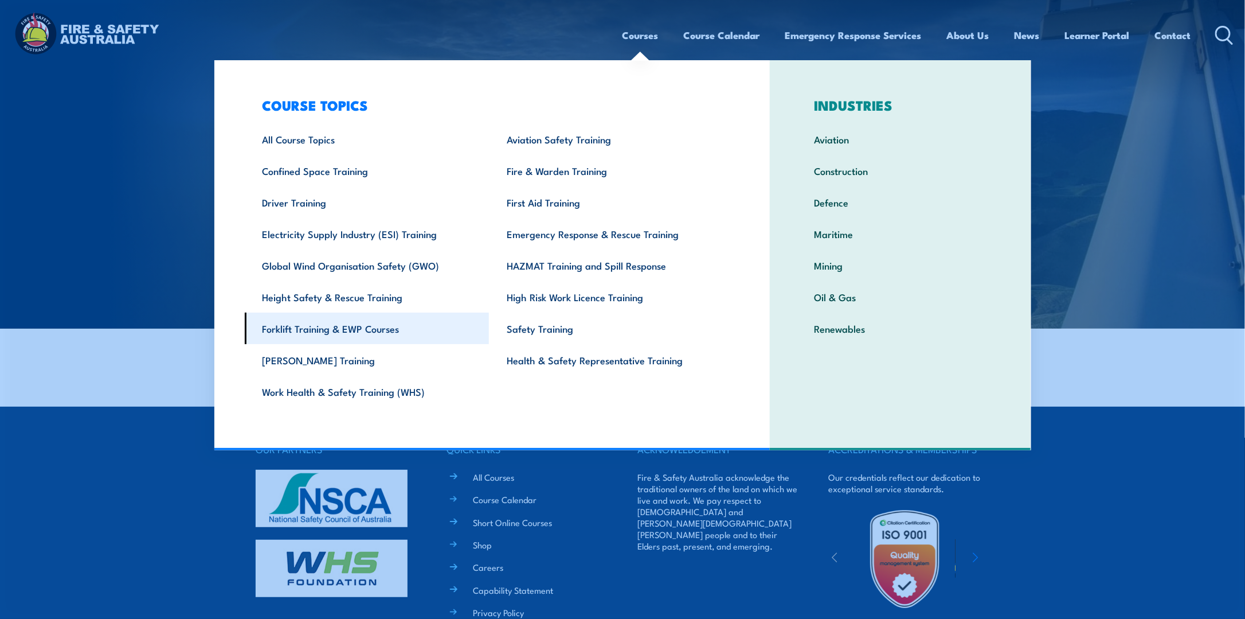
click at [363, 326] on link "Forklift Training & EWP Courses" at bounding box center [367, 329] width 245 height 32
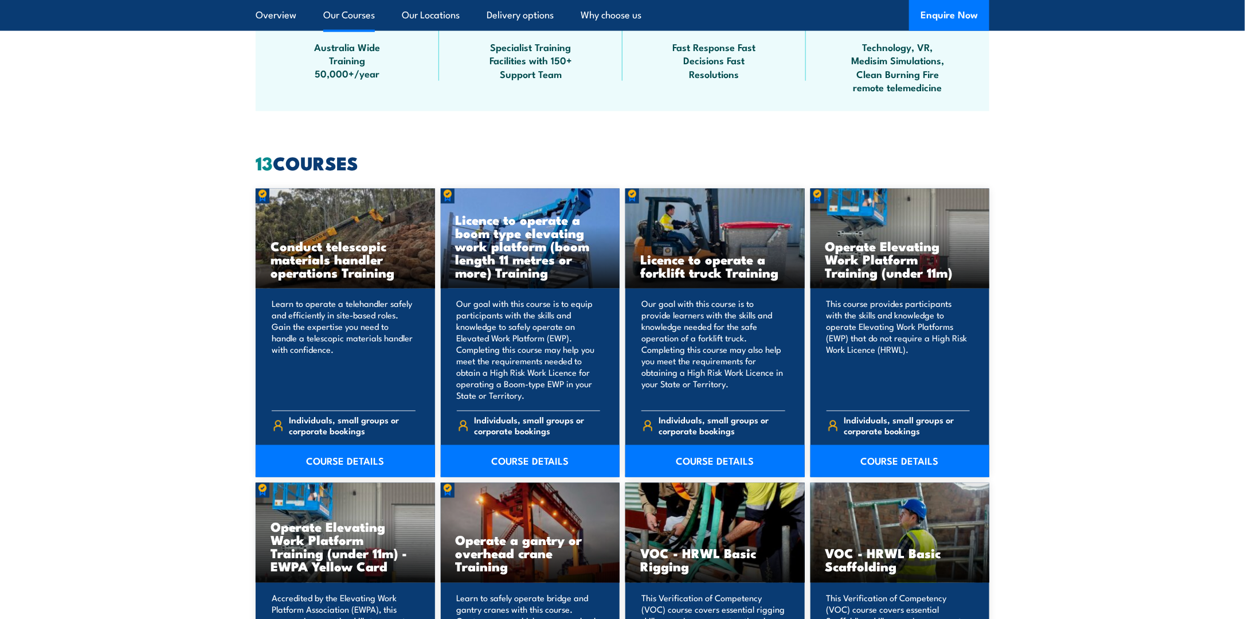
scroll to position [803, 0]
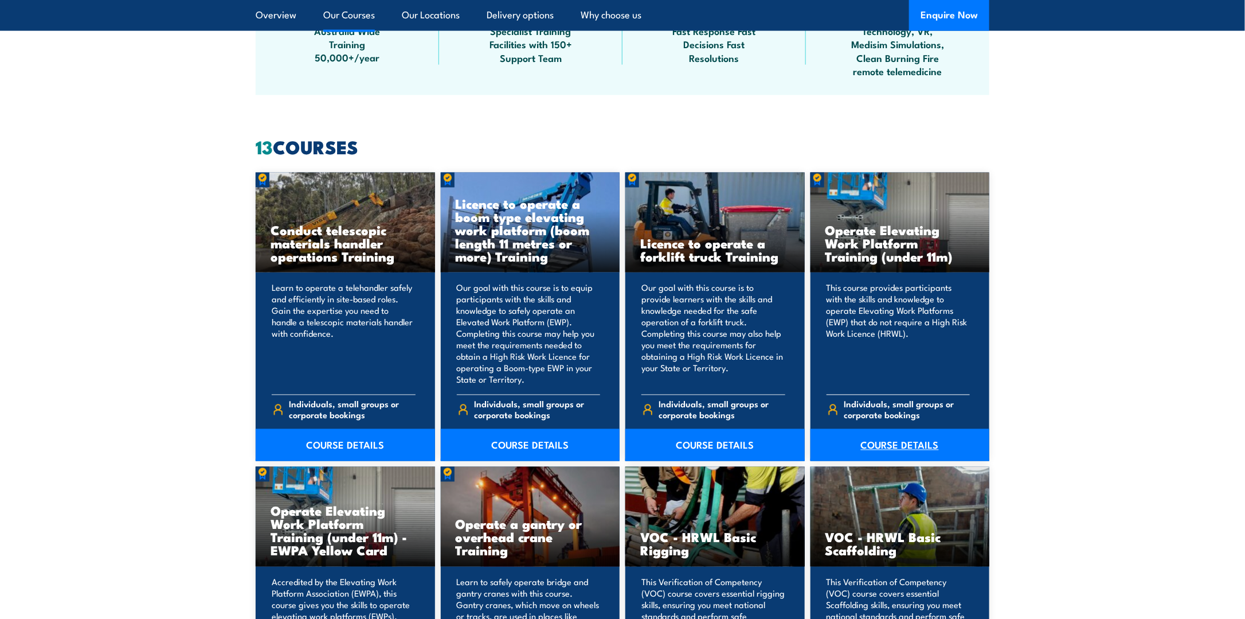
click at [905, 443] on link "COURSE DETAILS" at bounding box center [900, 445] width 179 height 32
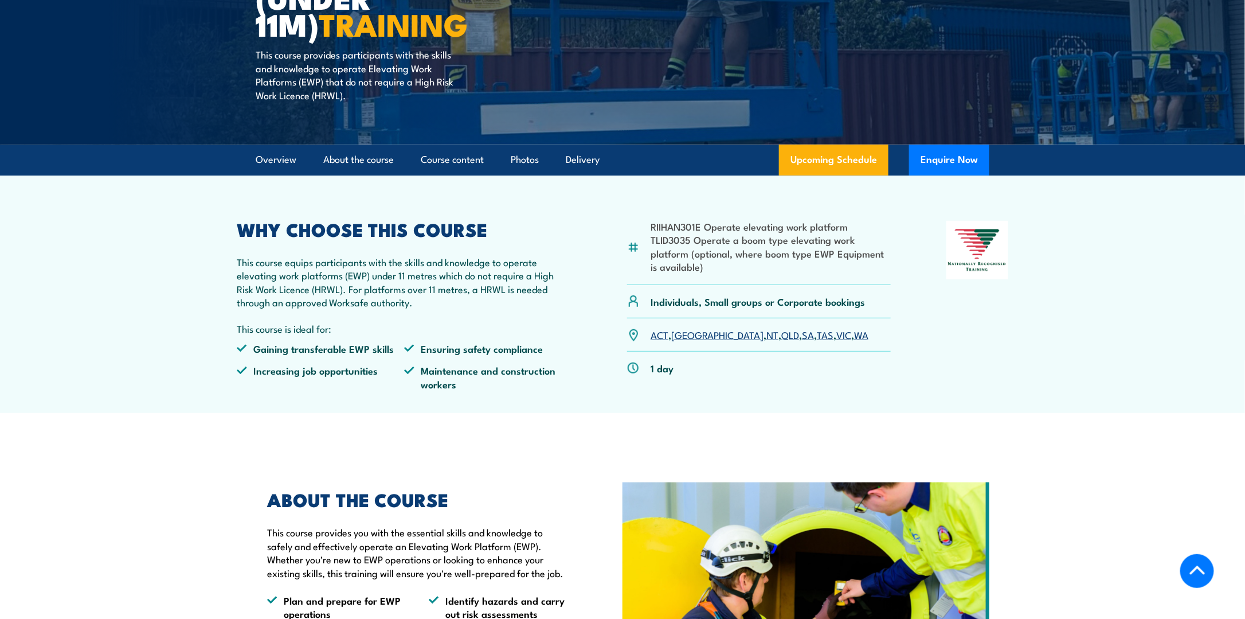
scroll to position [229, 0]
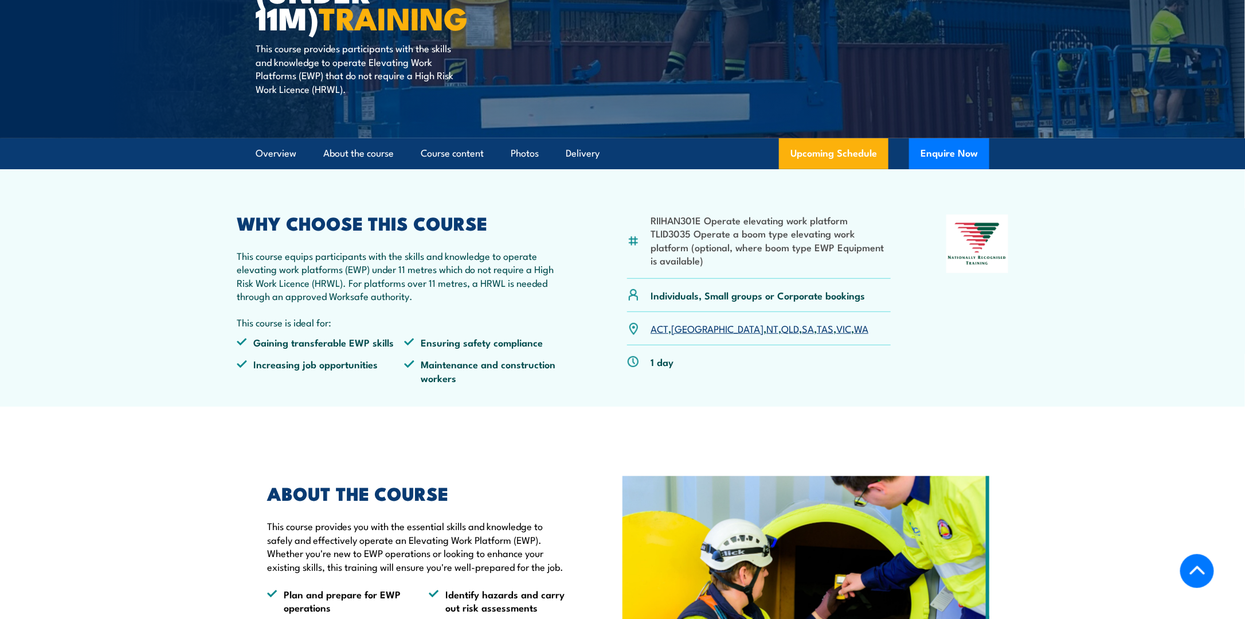
click at [837, 331] on link "VIC" at bounding box center [844, 328] width 15 height 14
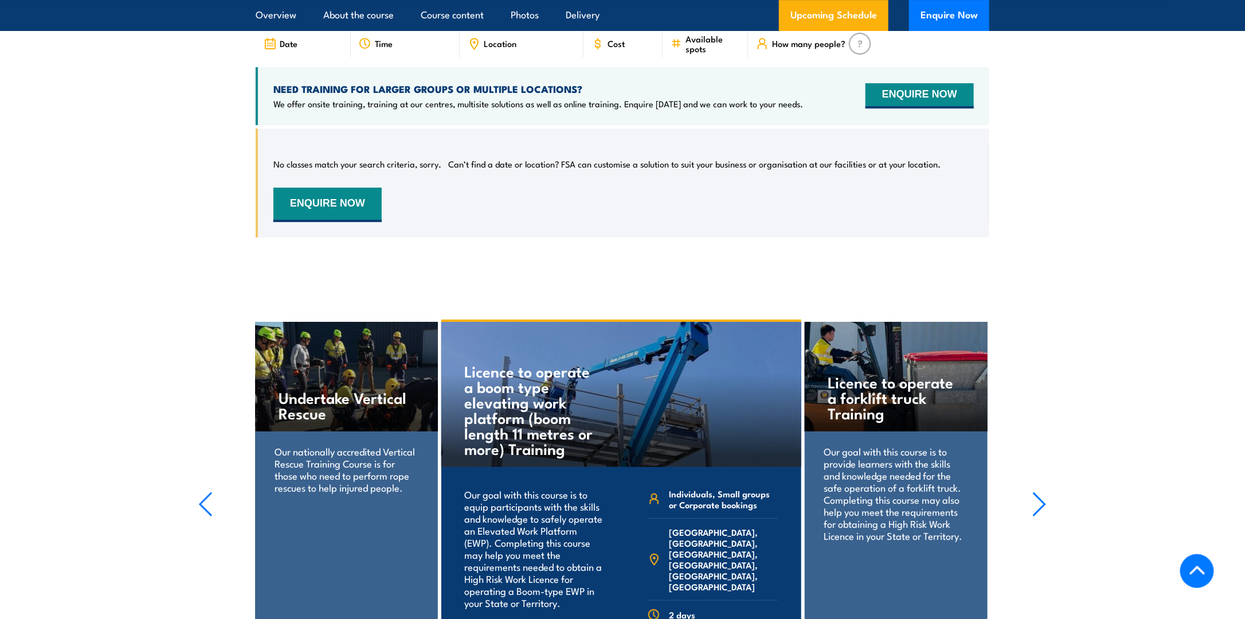
scroll to position [1897, 0]
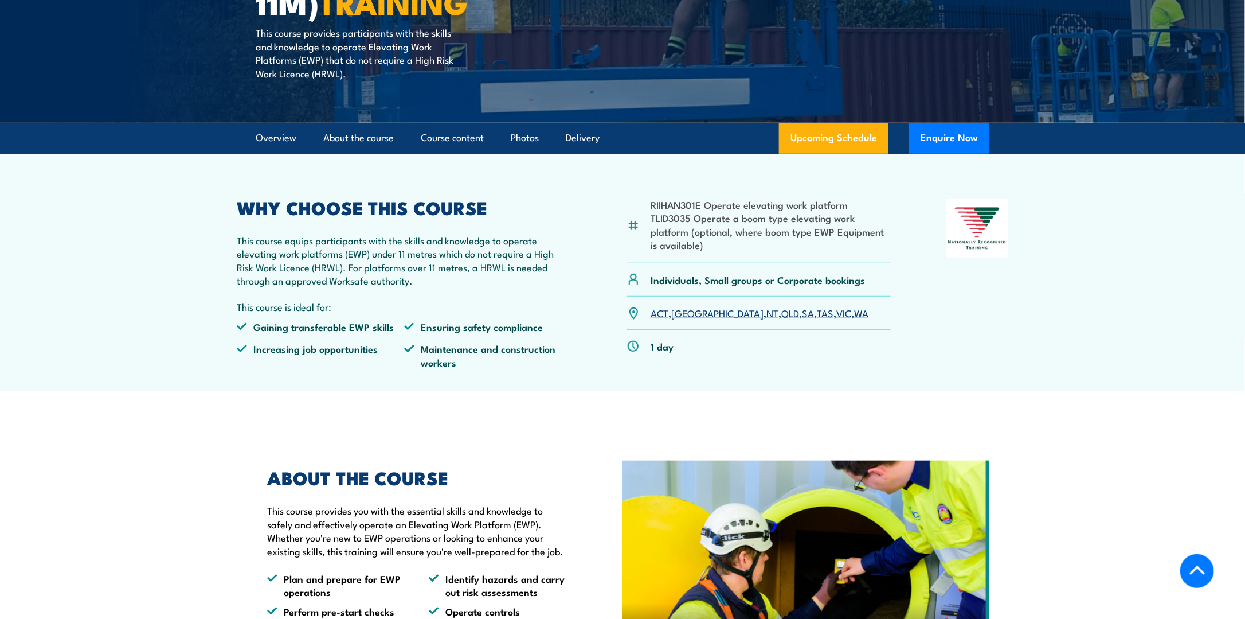
scroll to position [229, 0]
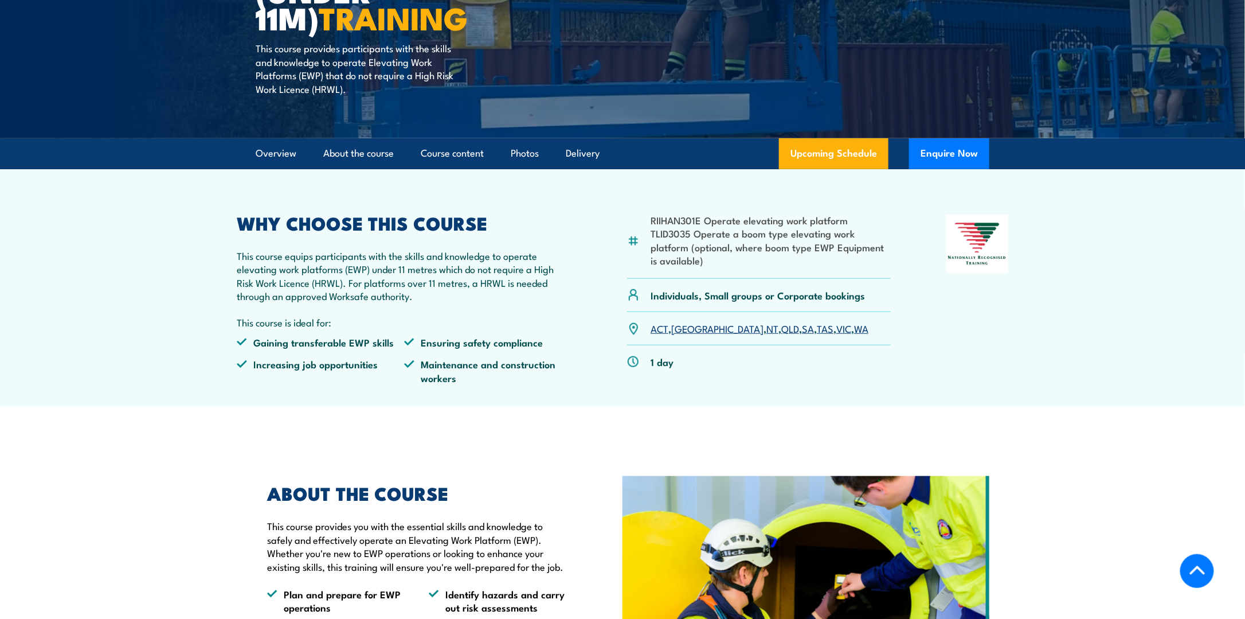
click at [837, 326] on link "VIC" at bounding box center [844, 328] width 15 height 14
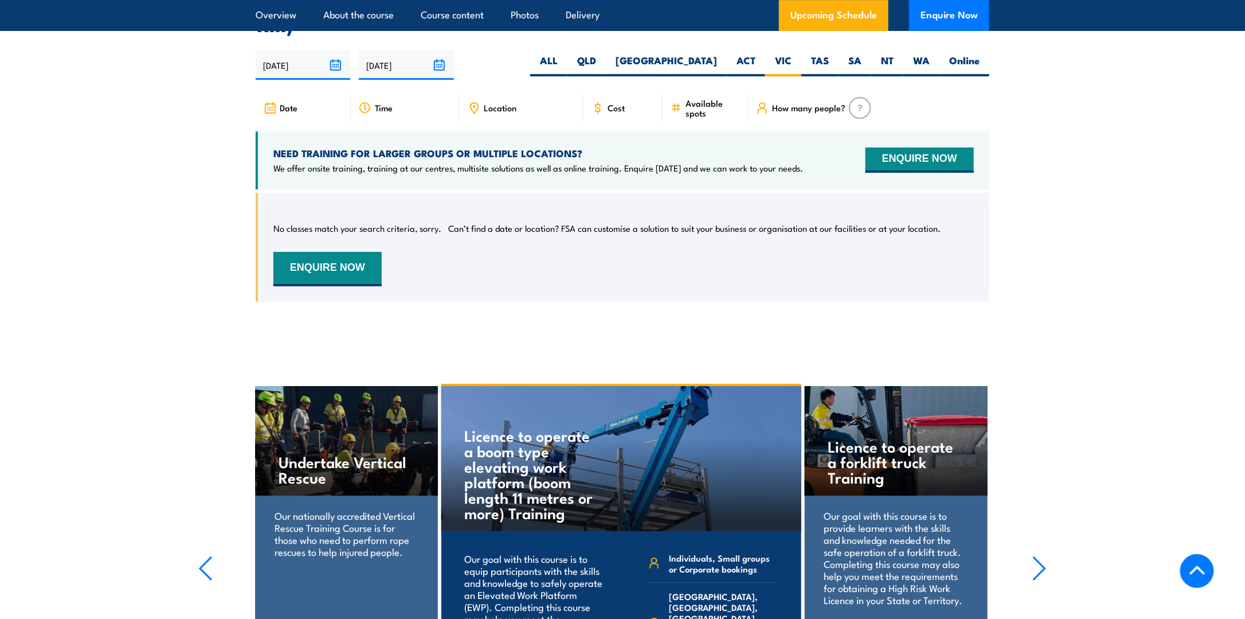
scroll to position [1853, 0]
